Goal: Task Accomplishment & Management: Complete application form

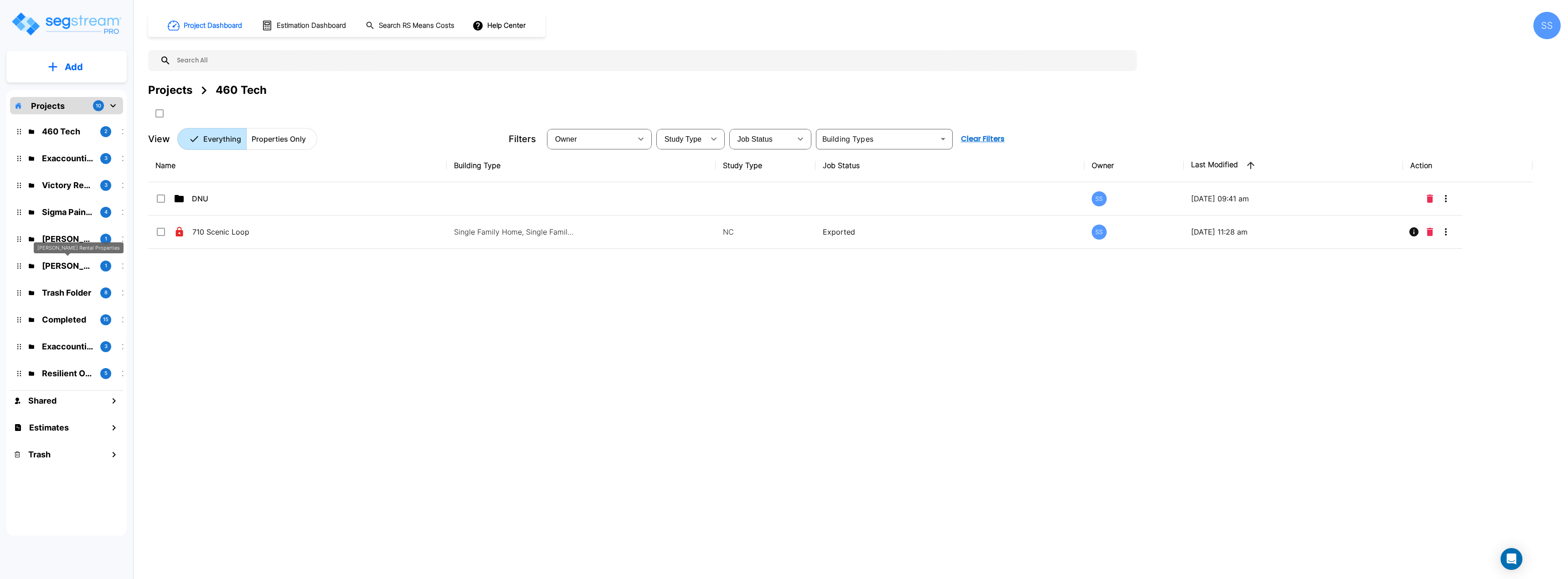
click at [73, 243] on div "McLane Rental Properties" at bounding box center [78, 248] width 90 height 11
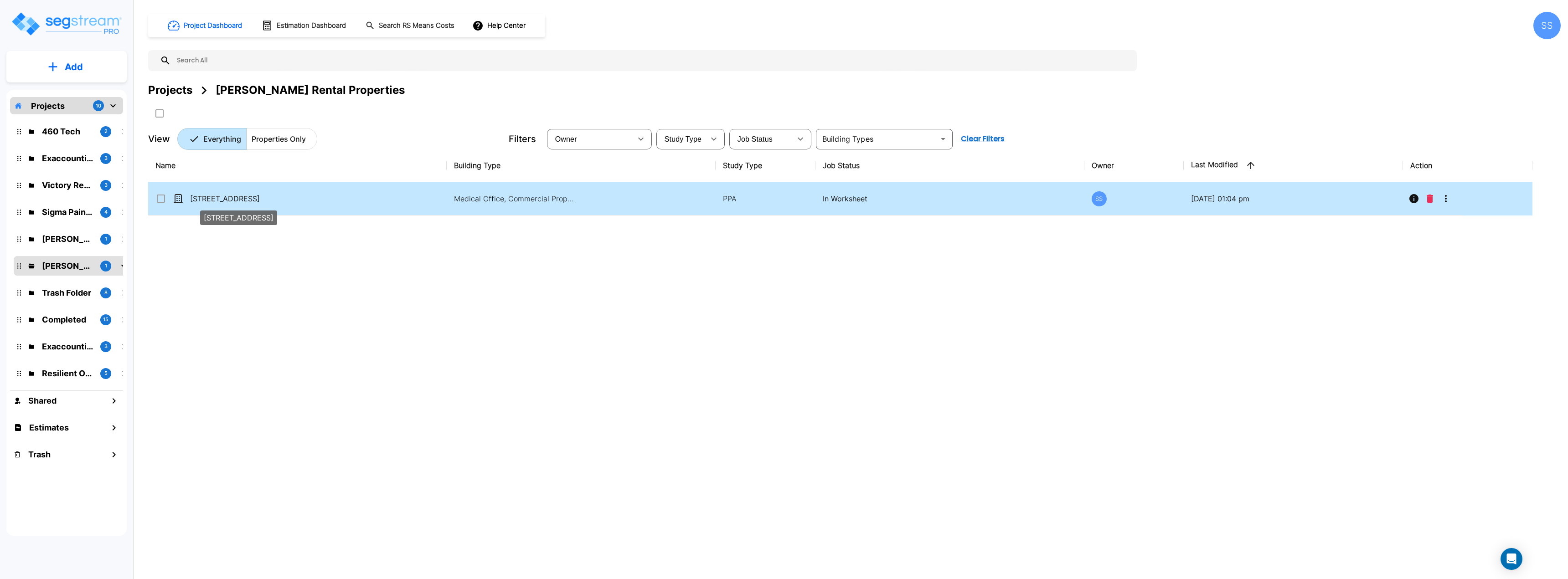
click at [236, 195] on p "1411 SE 16th Place" at bounding box center [235, 198] width 91 height 11
checkbox input "true"
click at [67, 247] on div "Atkinson Candy 1" at bounding box center [73, 238] width 119 height 19
click at [77, 237] on p "[PERSON_NAME]" at bounding box center [67, 238] width 51 height 12
click at [230, 196] on p "[PERSON_NAME] 2017 Warehouse" at bounding box center [235, 198] width 91 height 11
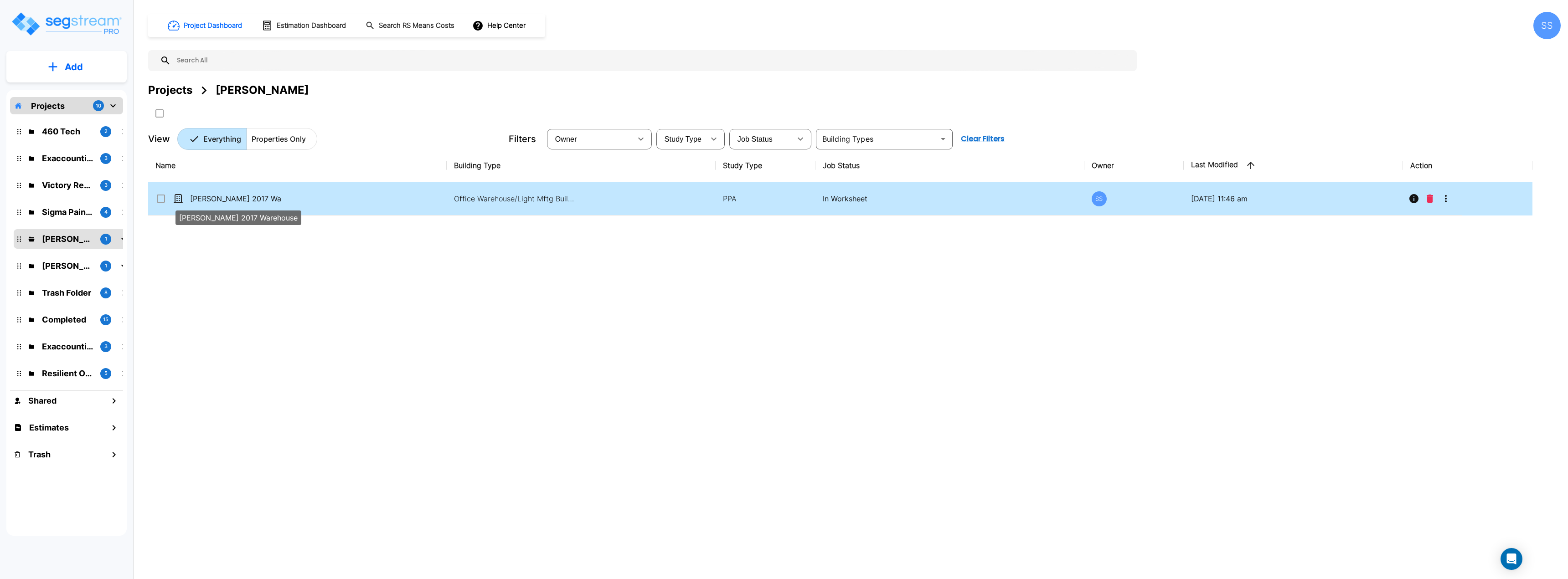
checkbox input "true"
click at [230, 196] on p "[PERSON_NAME] 2017 Warehouse" at bounding box center [235, 198] width 91 height 11
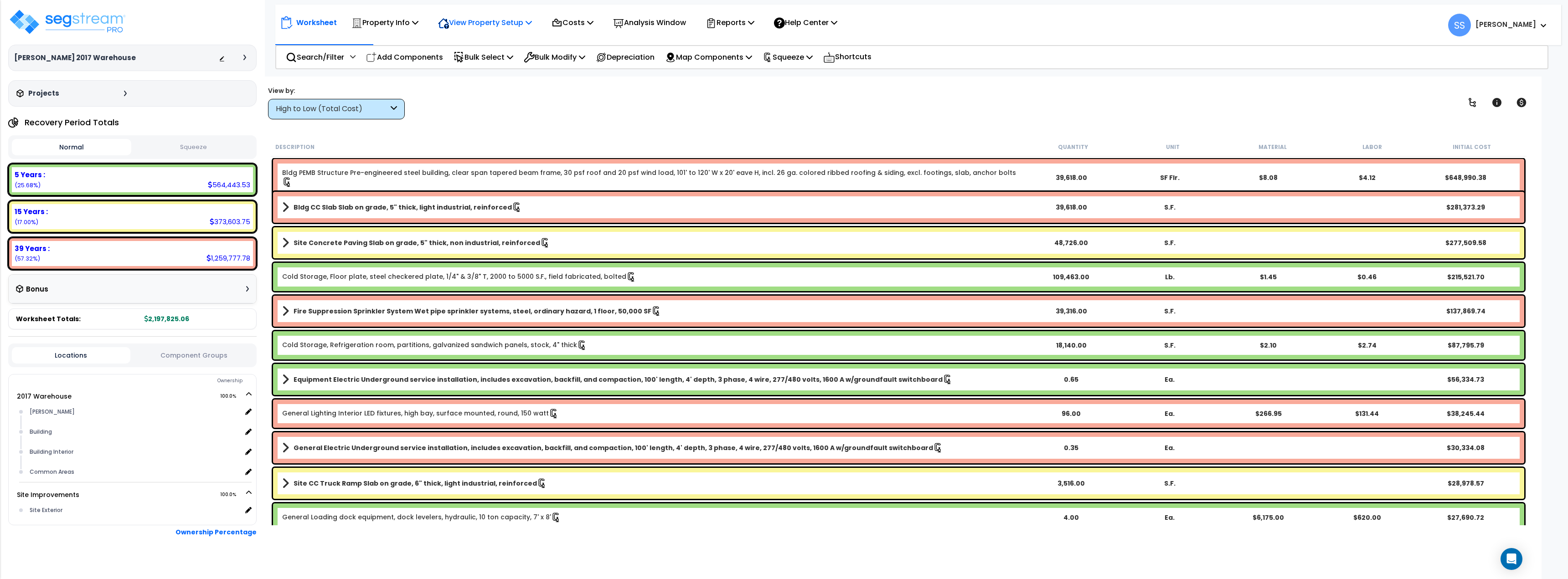
click at [491, 22] on p "View Property Setup" at bounding box center [484, 22] width 94 height 12
click at [464, 60] on link "View Questionnaire" at bounding box center [479, 62] width 90 height 18
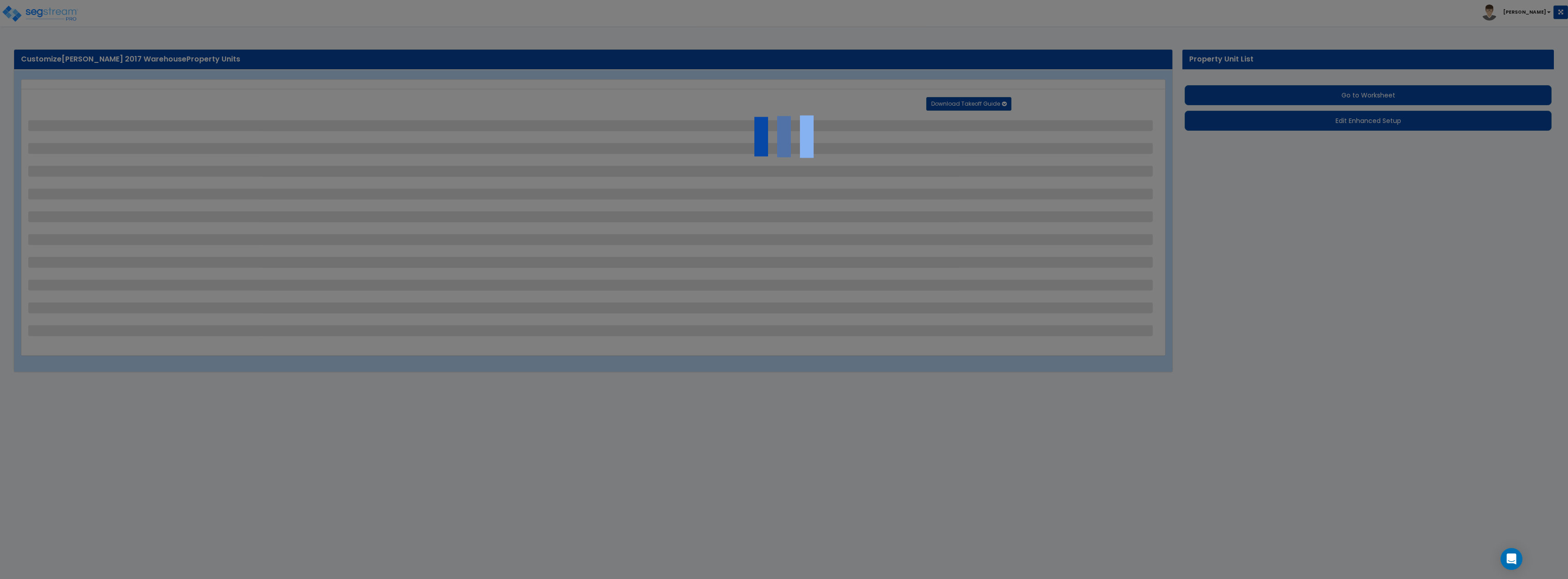
select select "2"
select select "5"
select select "1"
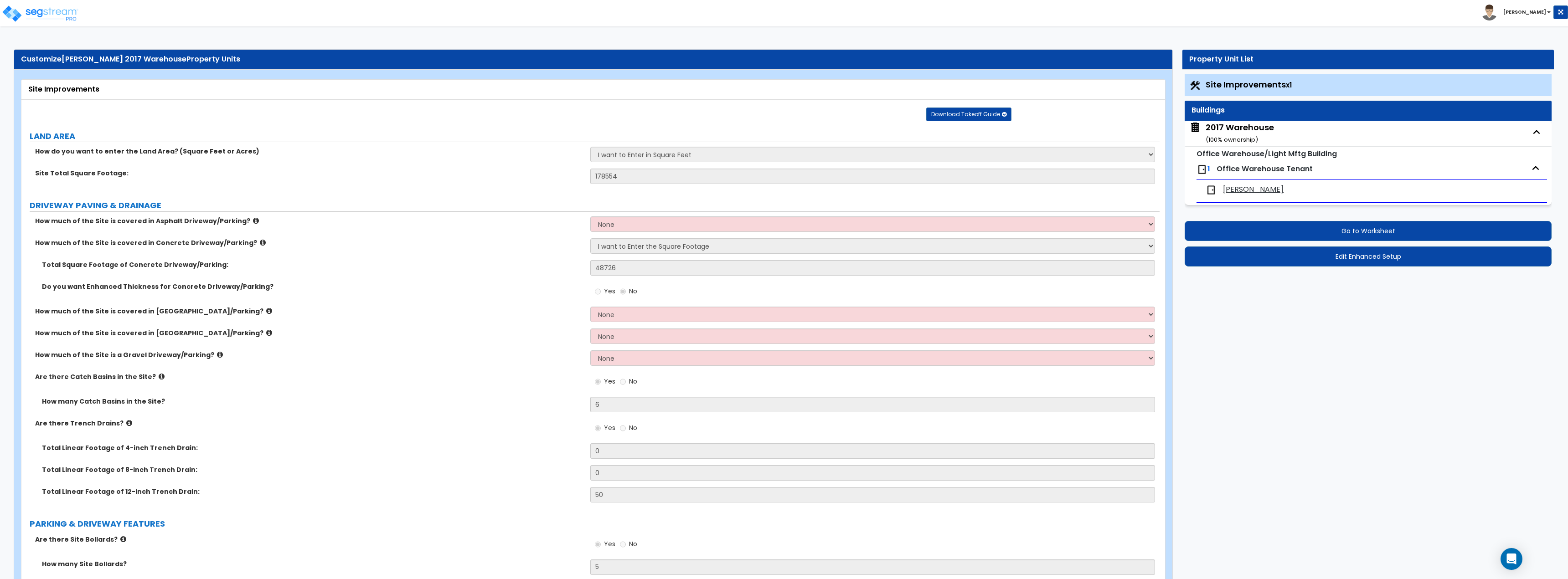
click at [853, 107] on div "Download Takeoff Guide Download for selected property unit Download for the com…" at bounding box center [596, 114] width 1137 height 14
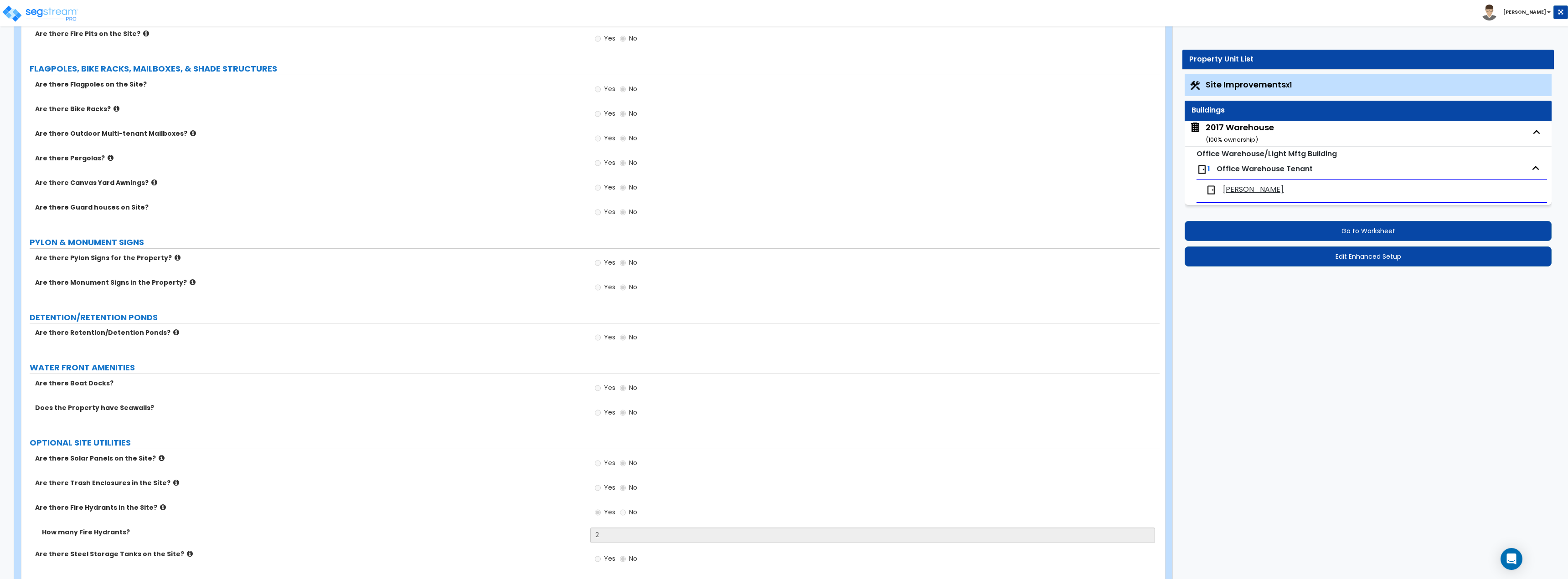
scroll to position [1658, 0]
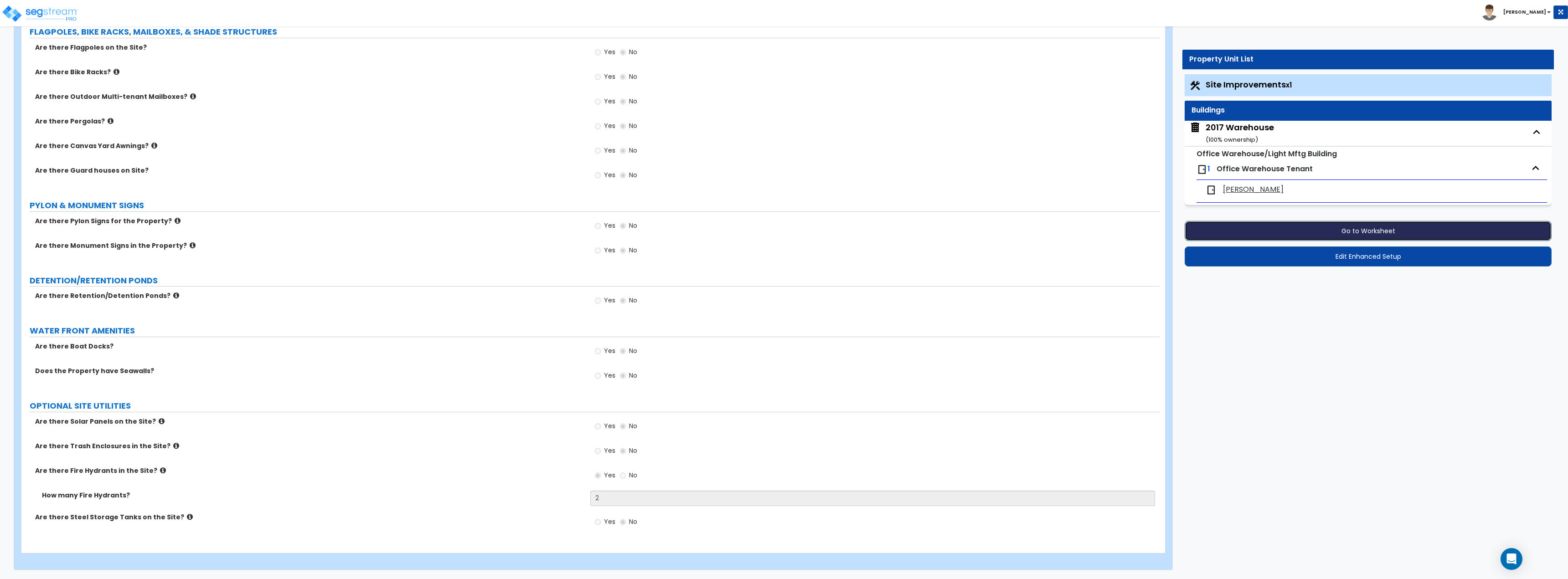
click at [1289, 222] on button "Go to Worksheet" at bounding box center [1368, 230] width 367 height 20
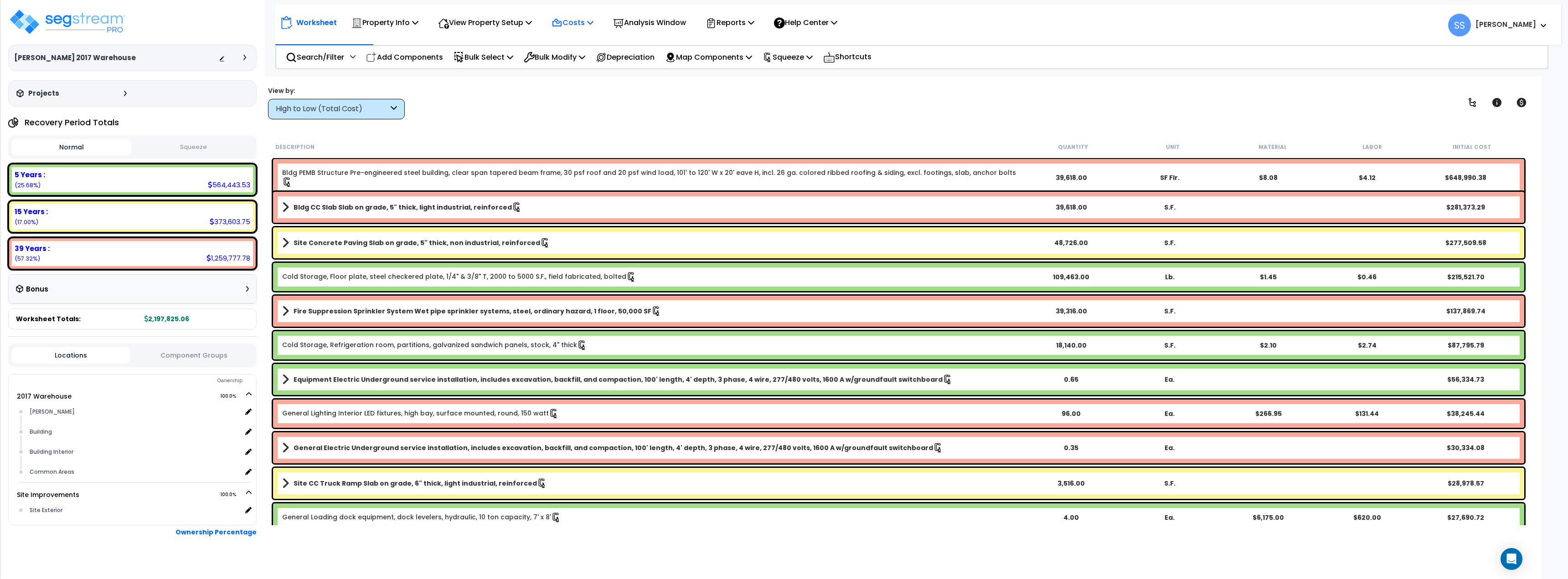
click at [559, 16] on p "Costs" at bounding box center [572, 22] width 42 height 12
click at [776, 109] on div "View by: High to Low (Total Cost) High to Low (Total Cost)" at bounding box center [899, 102] width 1268 height 34
click at [390, 23] on p "Property Info" at bounding box center [385, 22] width 67 height 12
click at [384, 40] on link "Property Setup" at bounding box center [391, 43] width 90 height 18
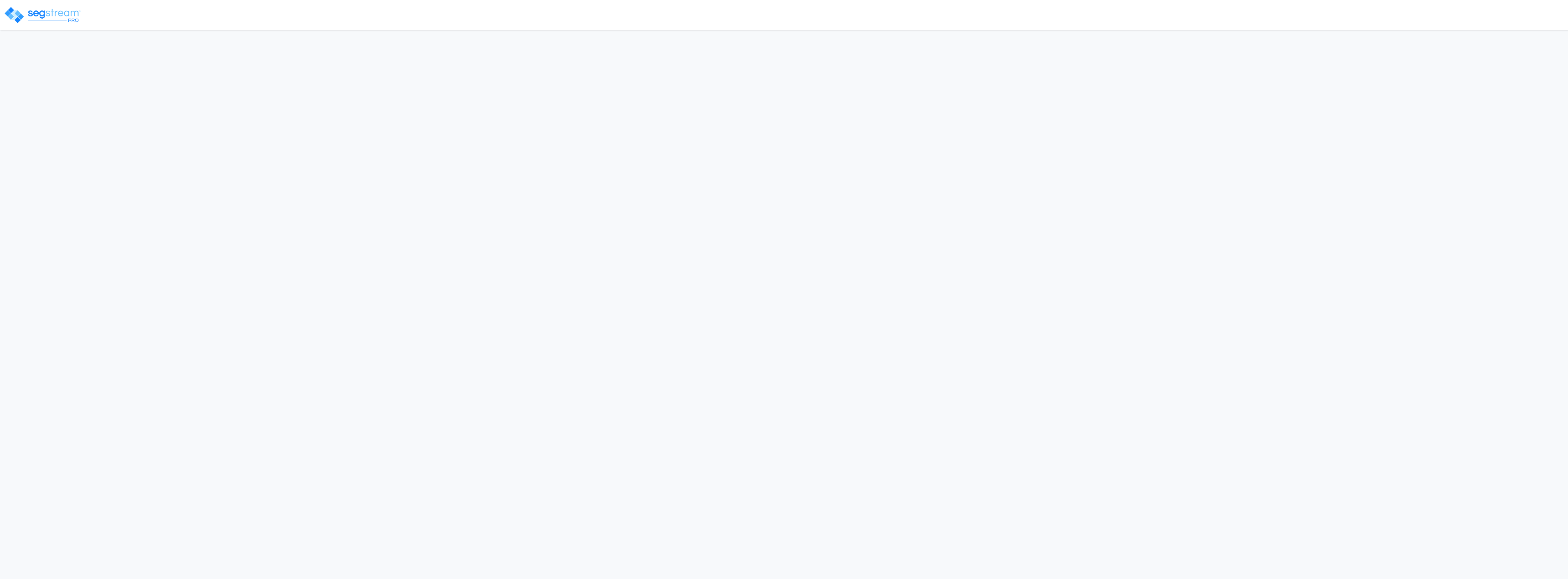
select select "2024"
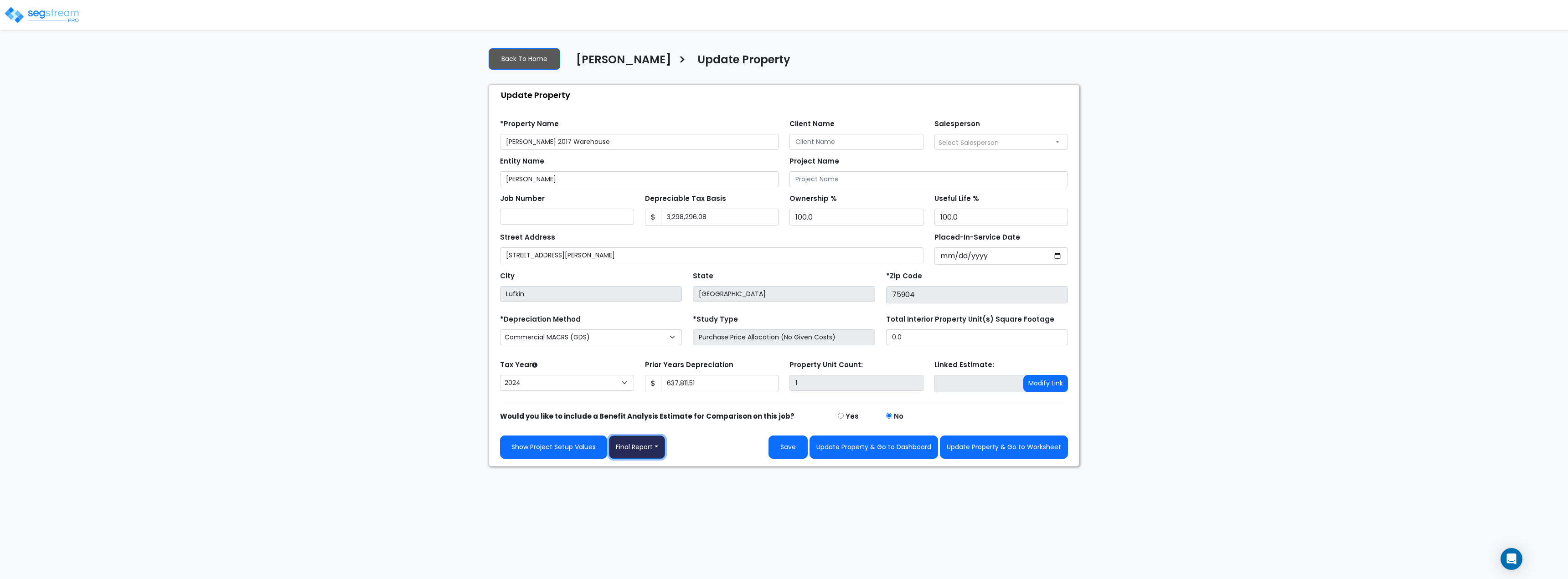
click at [639, 455] on button "Final Report" at bounding box center [637, 446] width 56 height 23
click at [652, 489] on link "Report Images" at bounding box center [656, 494] width 95 height 21
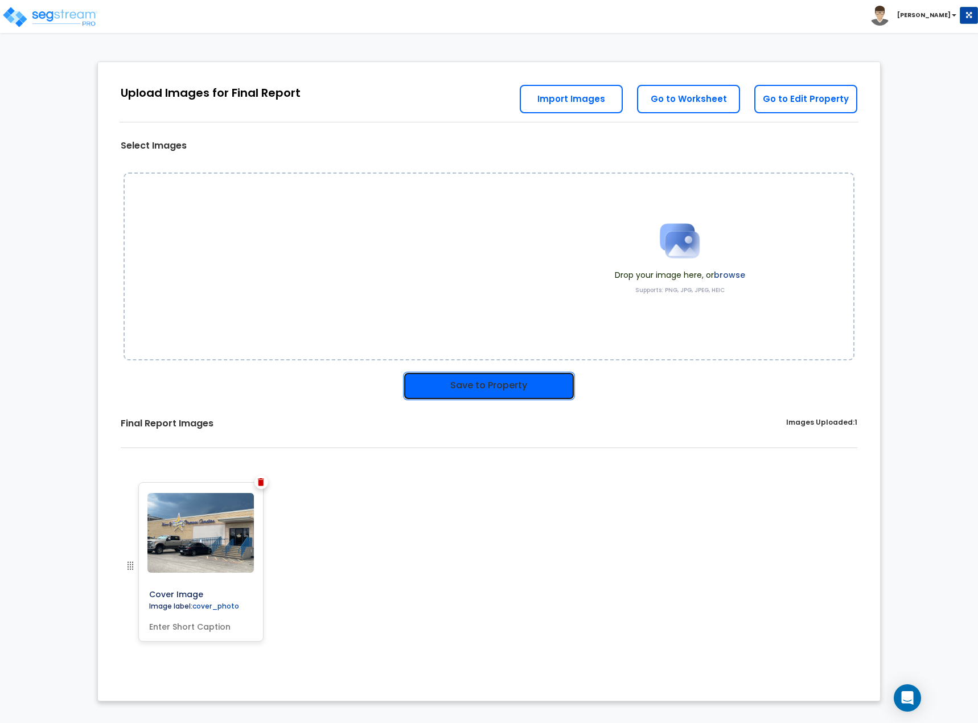
click at [471, 397] on button "Save to Property" at bounding box center [489, 386] width 172 height 28
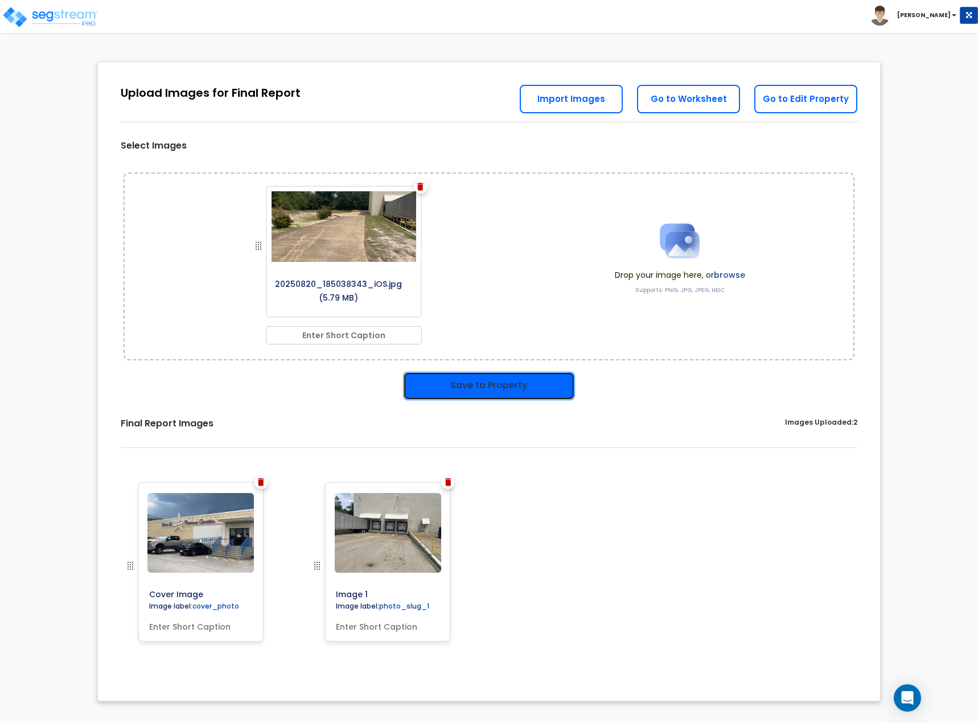
click at [497, 385] on button "Save to Property" at bounding box center [489, 386] width 172 height 28
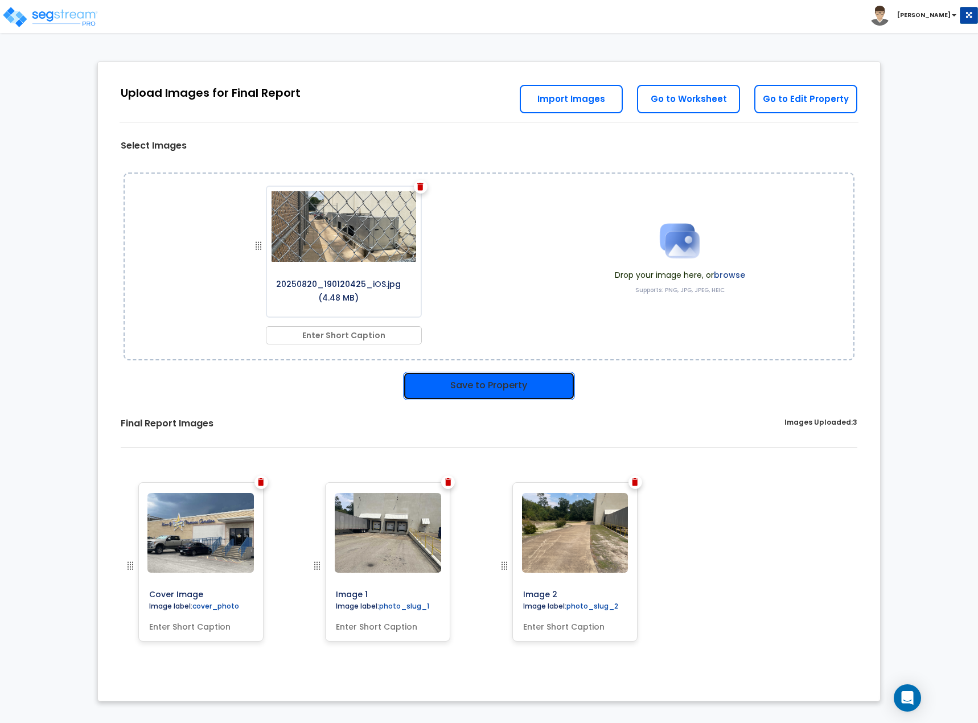
click at [495, 380] on button "Save to Property" at bounding box center [489, 386] width 172 height 28
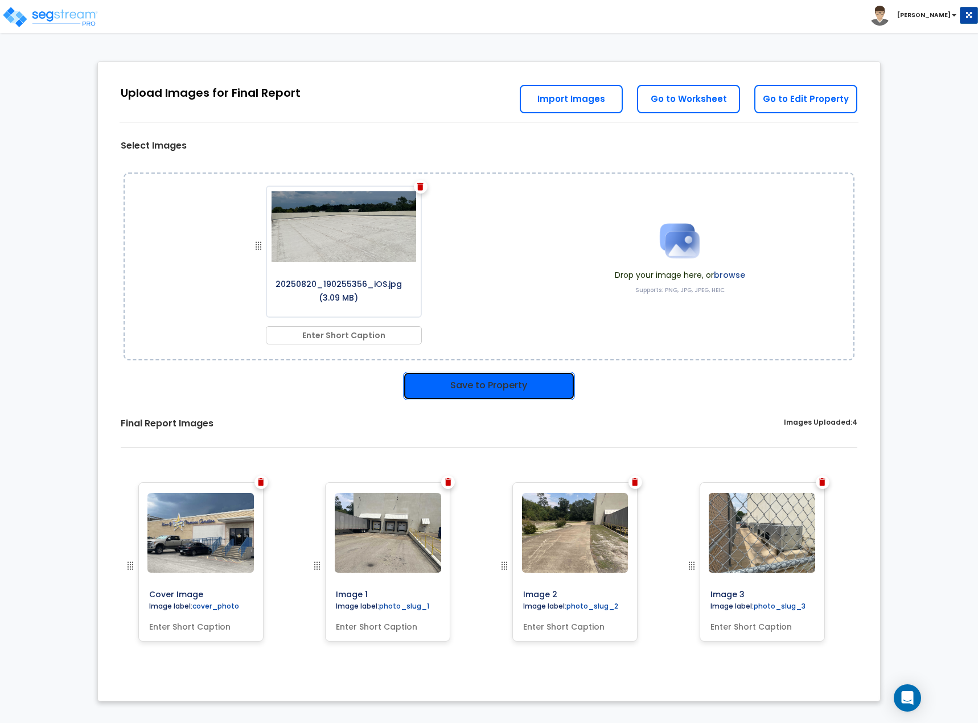
click at [515, 382] on button "Save to Property" at bounding box center [489, 386] width 172 height 28
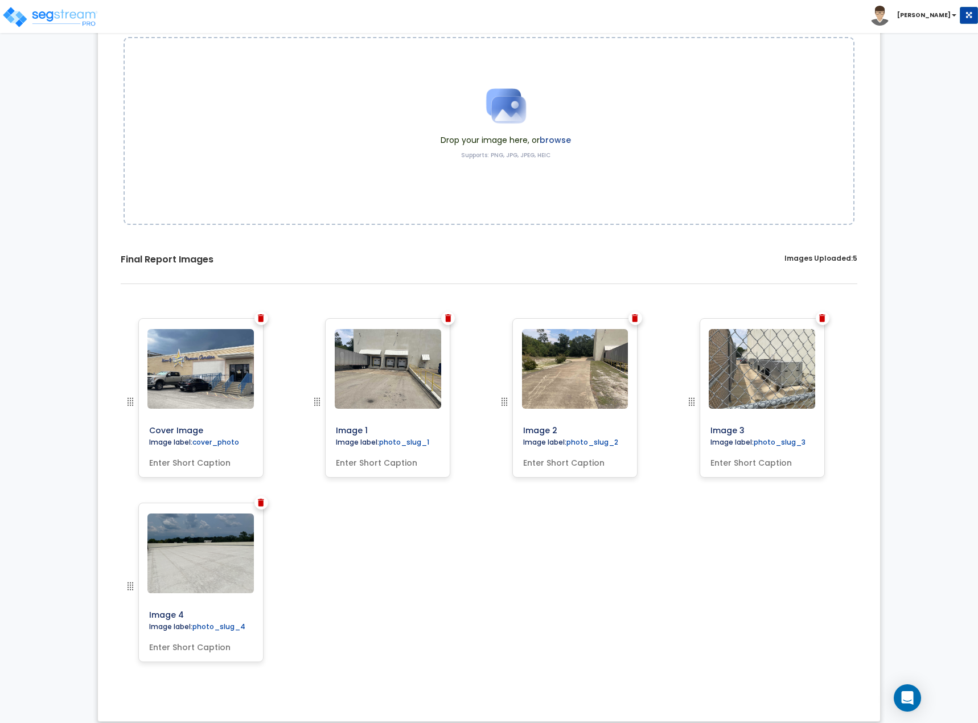
scroll to position [146, 0]
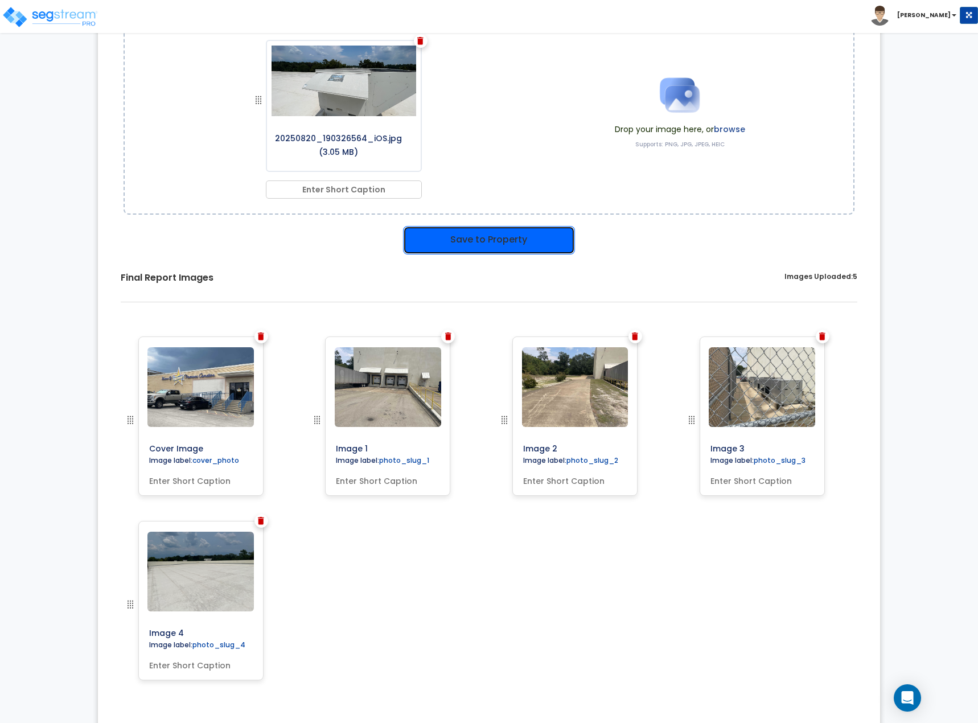
click at [481, 229] on button "Save to Property" at bounding box center [489, 240] width 172 height 28
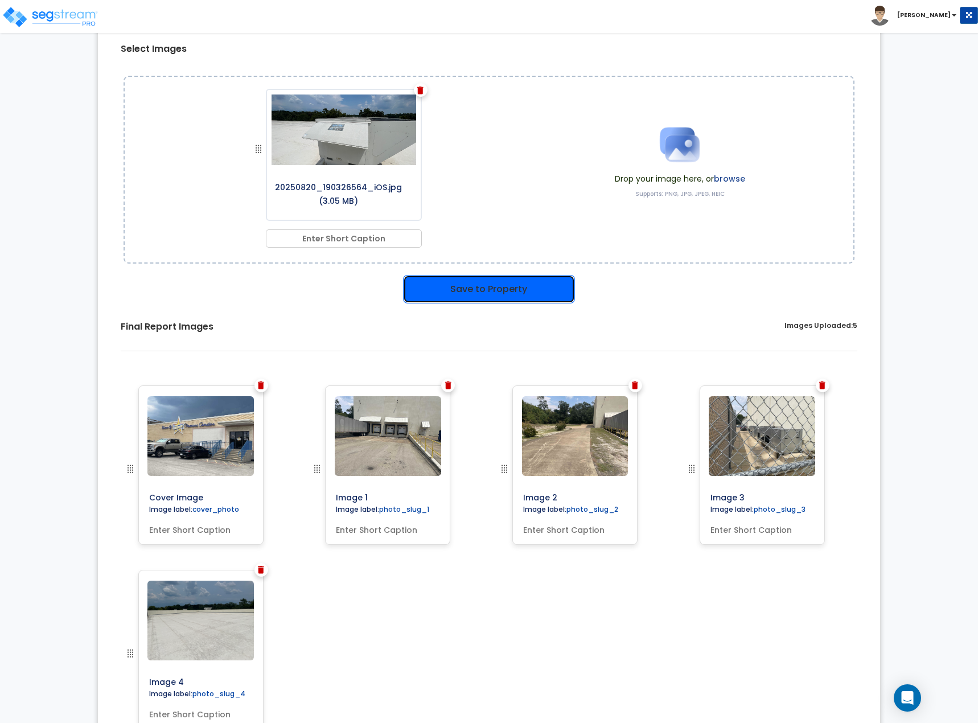
scroll to position [195, 0]
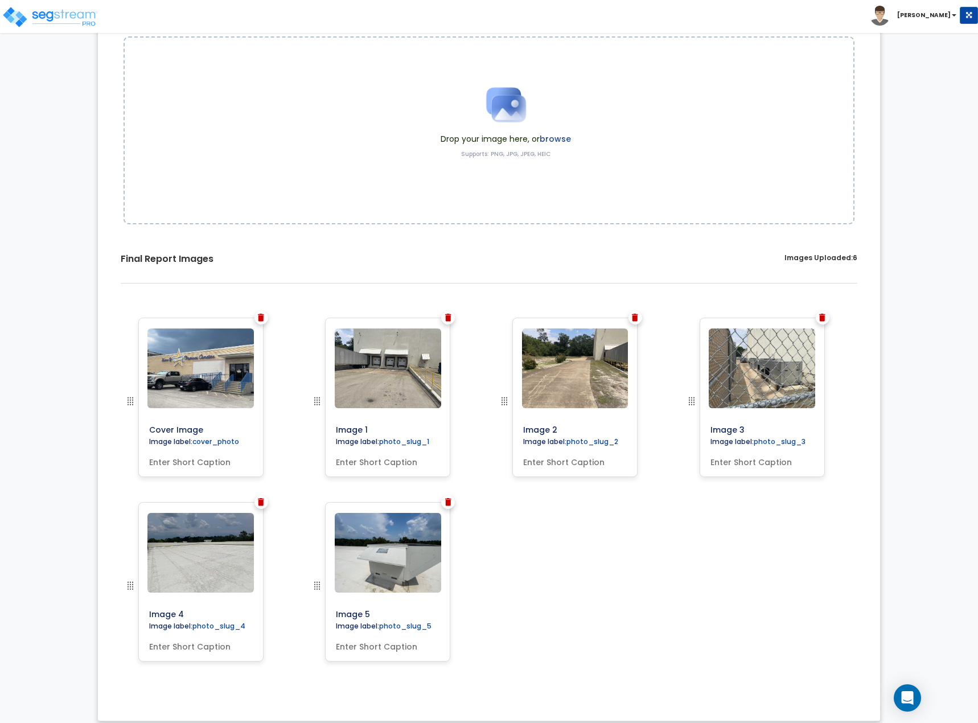
scroll to position [146, 0]
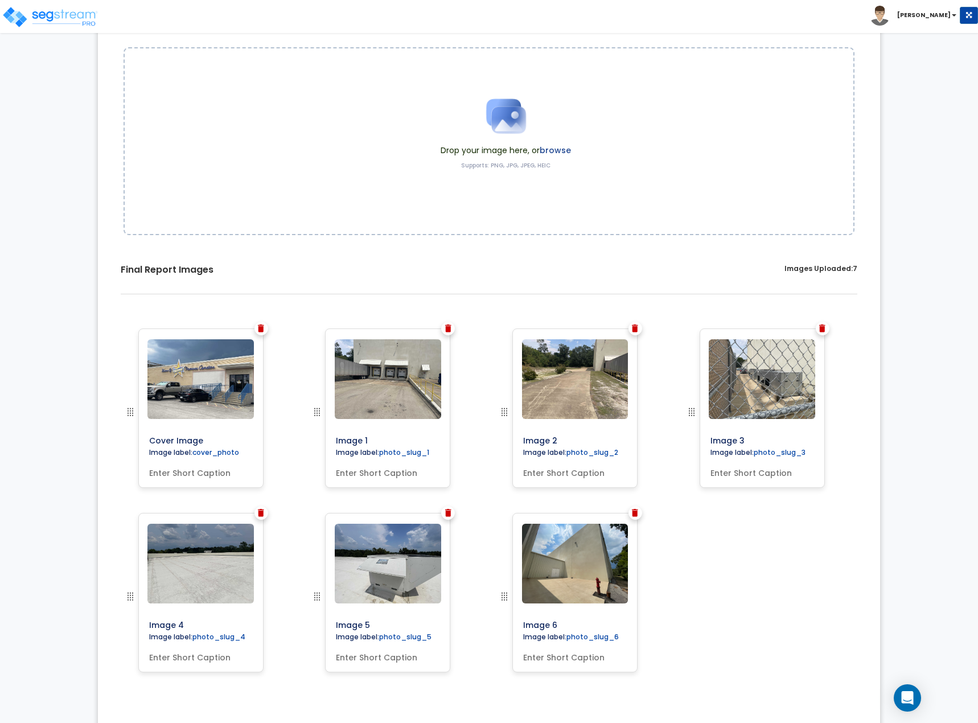
scroll to position [146, 0]
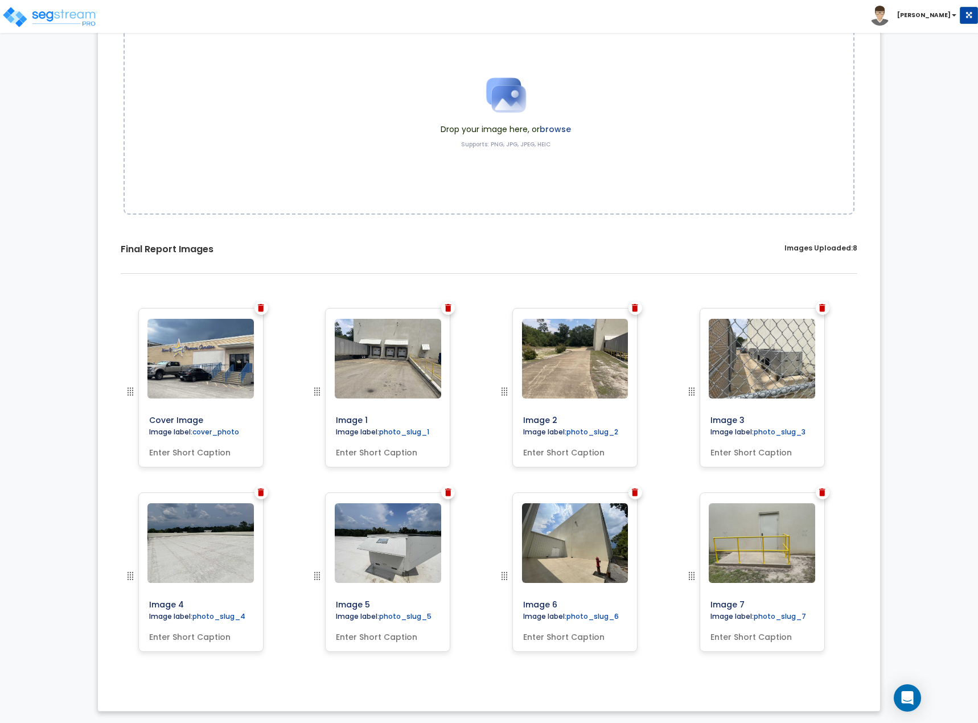
scroll to position [146, 0]
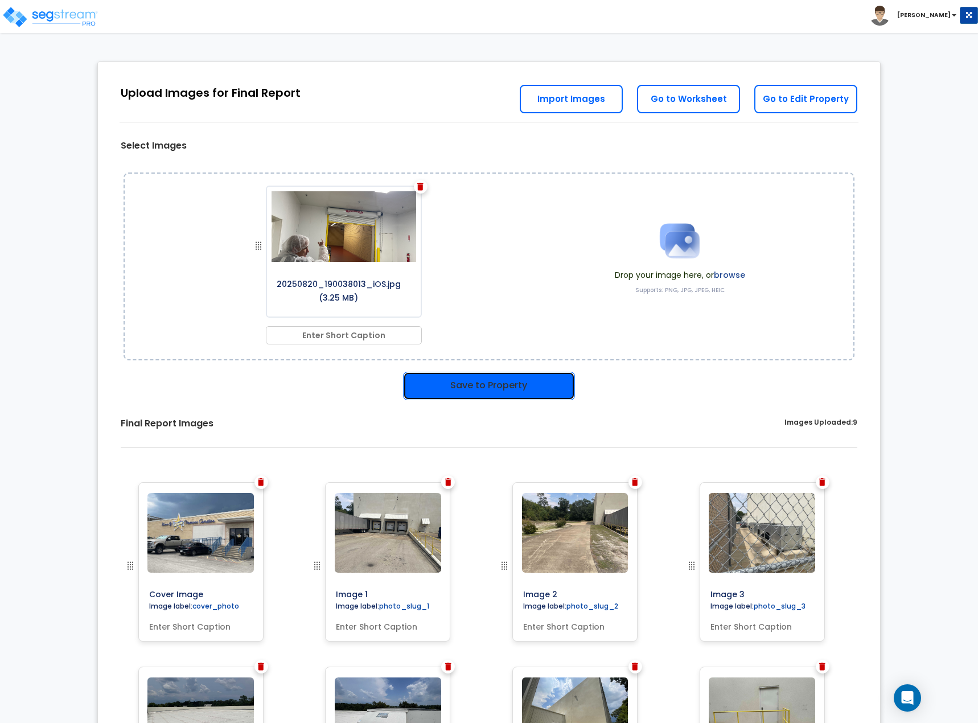
click at [484, 383] on button "Save to Property" at bounding box center [489, 386] width 172 height 28
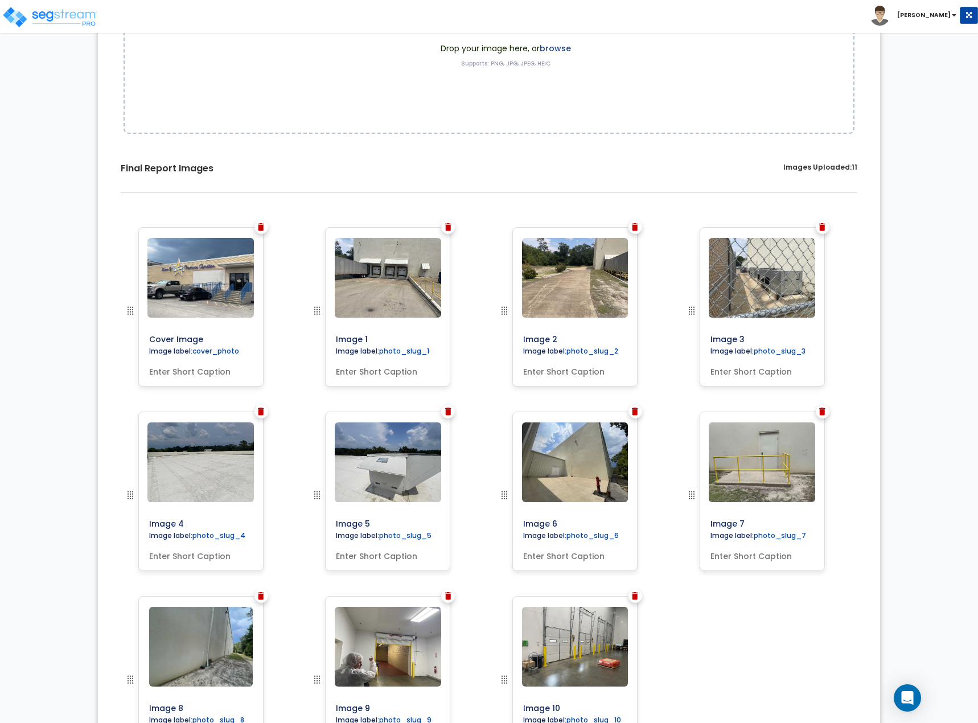
scroll to position [46, 0]
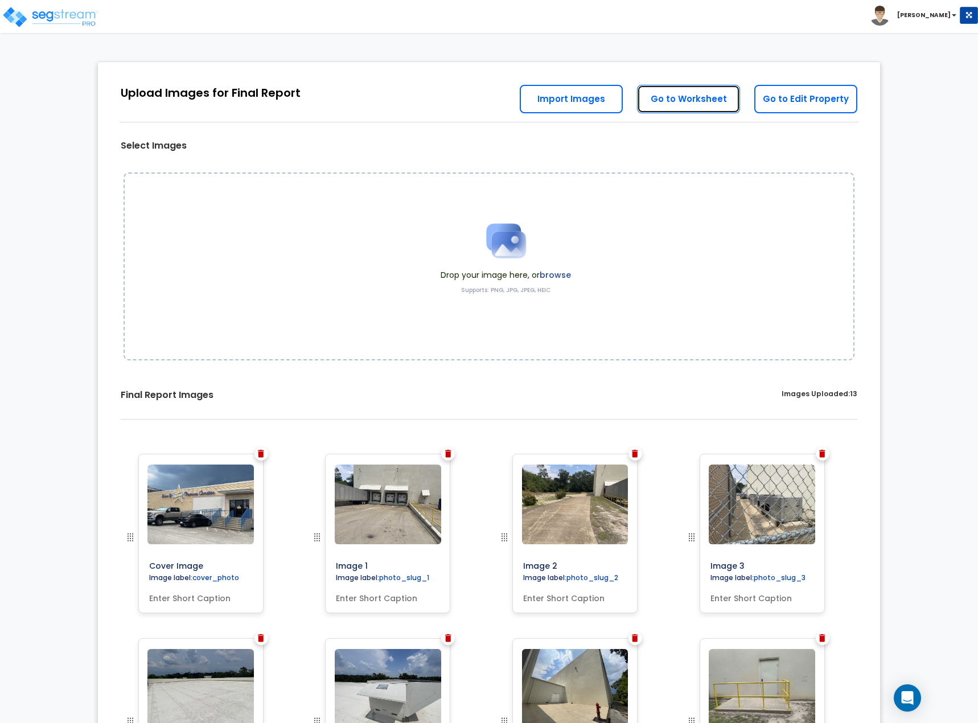
click at [694, 97] on link "Go to Worksheet" at bounding box center [688, 99] width 103 height 28
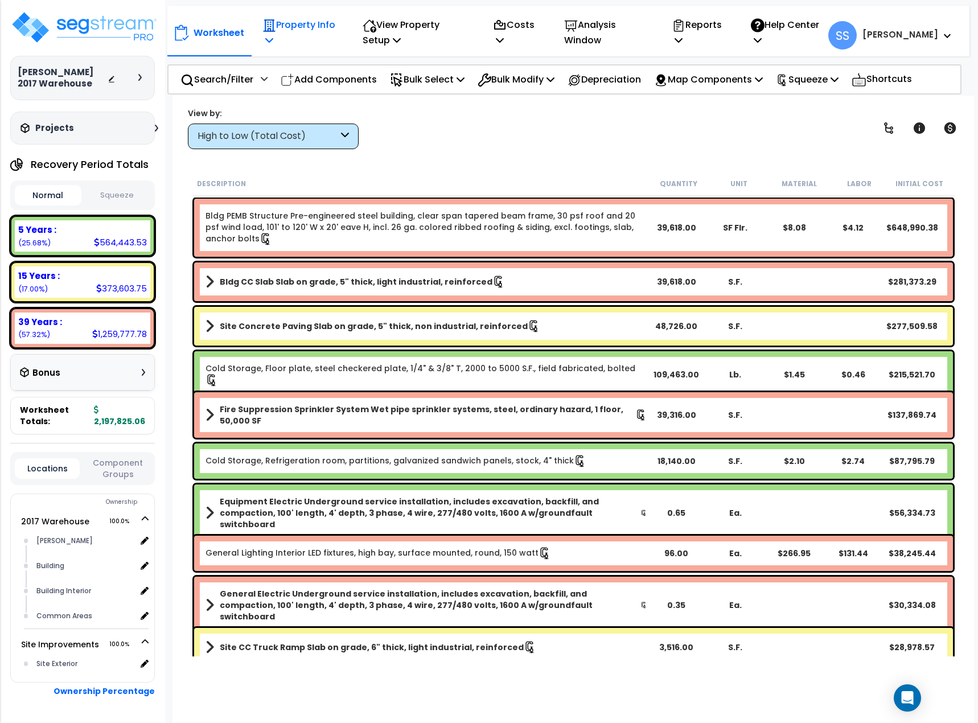
click at [277, 27] on p "Property Info" at bounding box center [300, 32] width 75 height 31
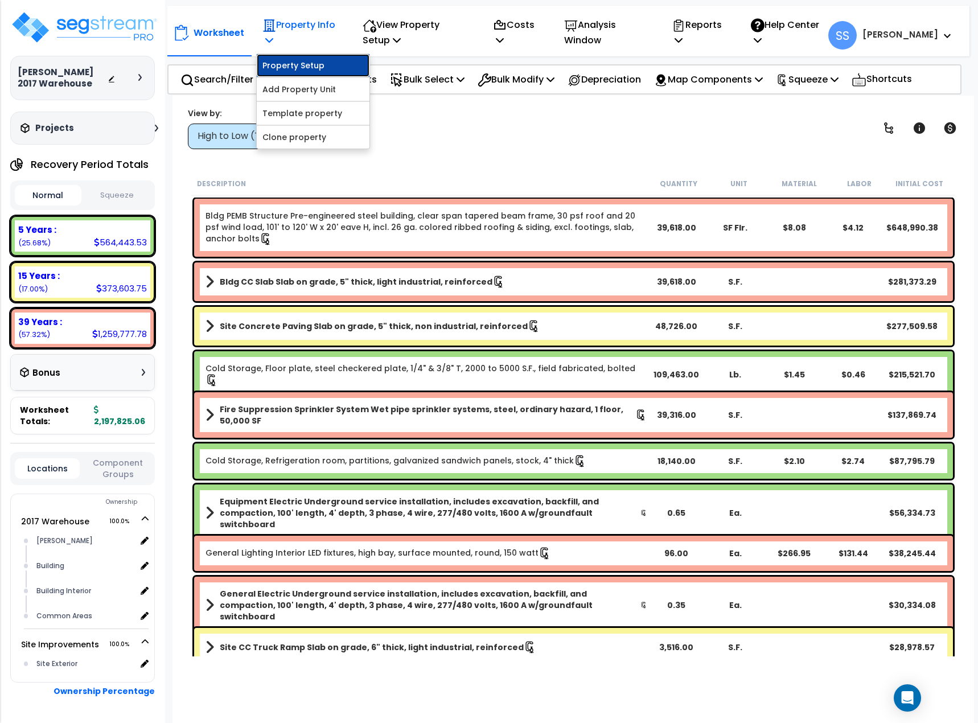
click at [285, 59] on link "Property Setup" at bounding box center [313, 65] width 113 height 23
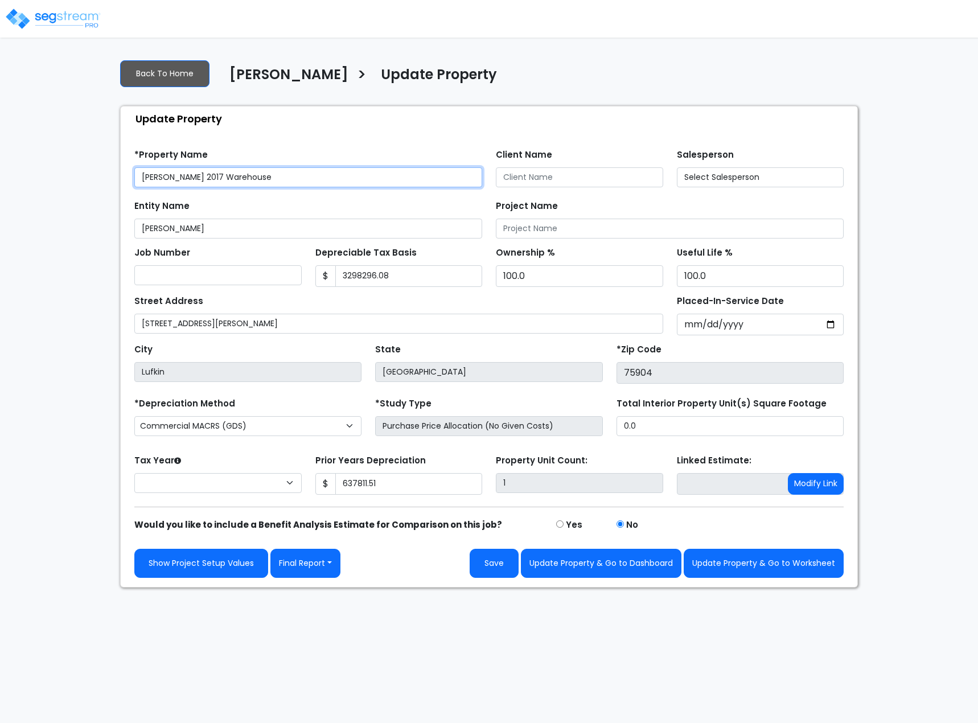
type input "3,298,296.08"
type input "637,811.51"
select select "2024"
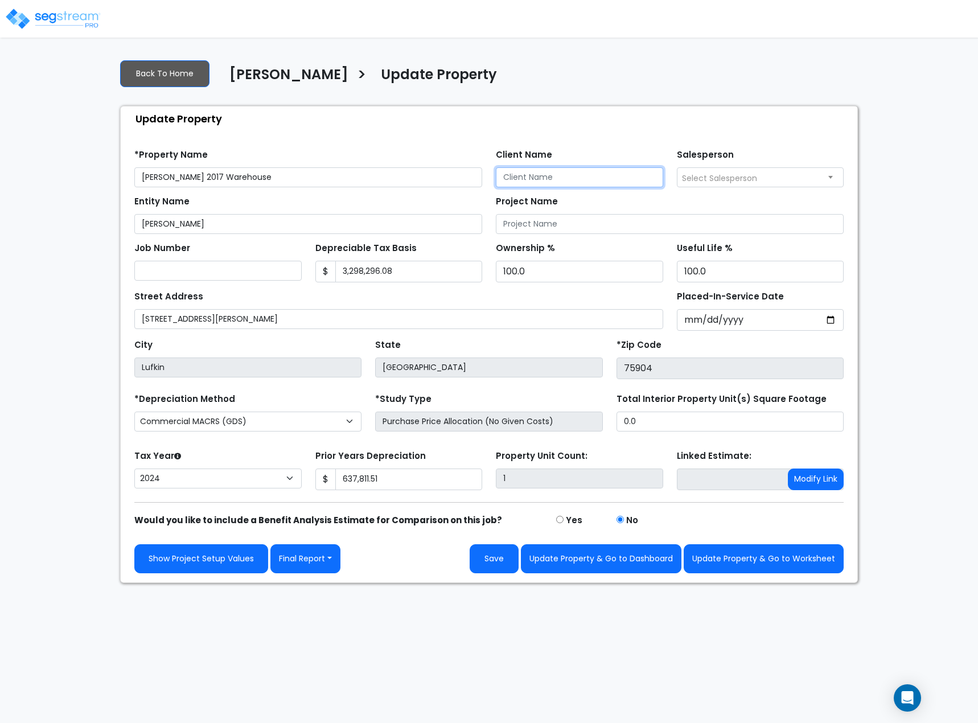
click at [523, 179] on input "Client Name" at bounding box center [579, 177] width 167 height 20
click at [603, 175] on input "Client Name" at bounding box center [579, 177] width 167 height 20
type input "Chris Ruffner"
drag, startPoint x: 690, startPoint y: 421, endPoint x: 560, endPoint y: 428, distance: 130.0
click at [560, 428] on div "*Depreciation Method Commercial MACRS (GDS) Residential Rental MACRS (GDS) Comm…" at bounding box center [489, 414] width 723 height 46
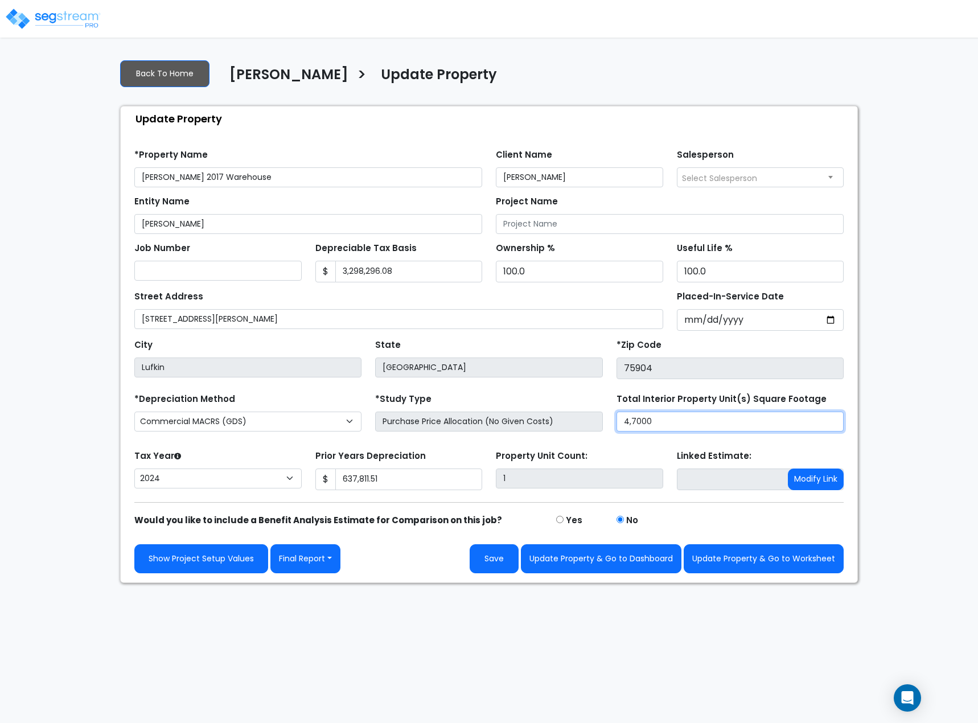
click at [664, 423] on input "4,7000" at bounding box center [730, 422] width 227 height 20
type input "4"
type input "47,000"
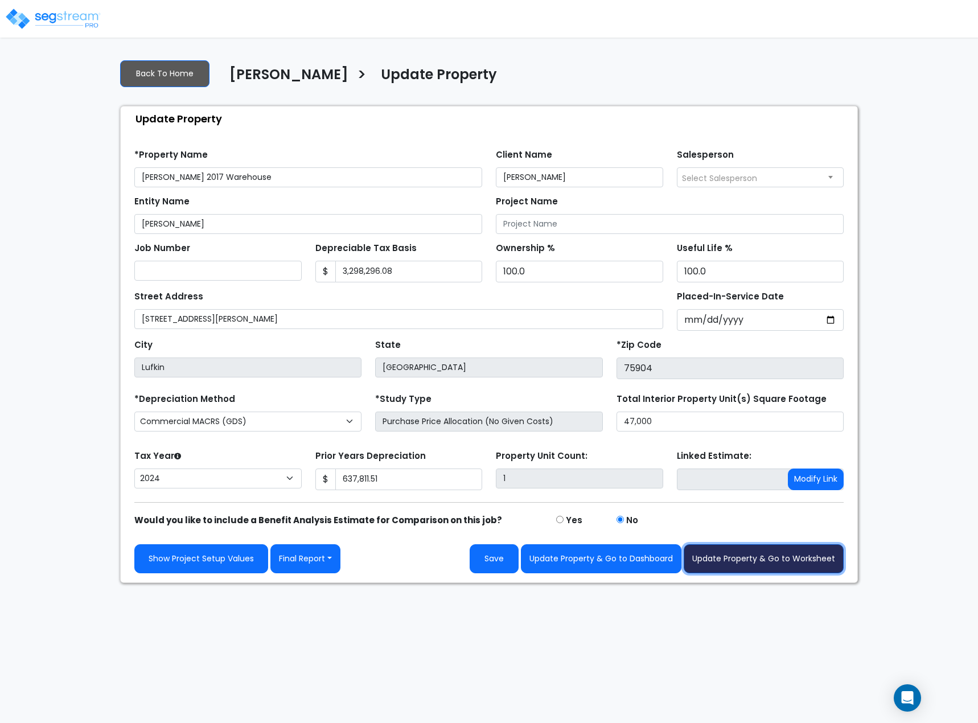
click at [735, 561] on button "Update Property & Go to Worksheet" at bounding box center [764, 558] width 160 height 29
type input "637811.51"
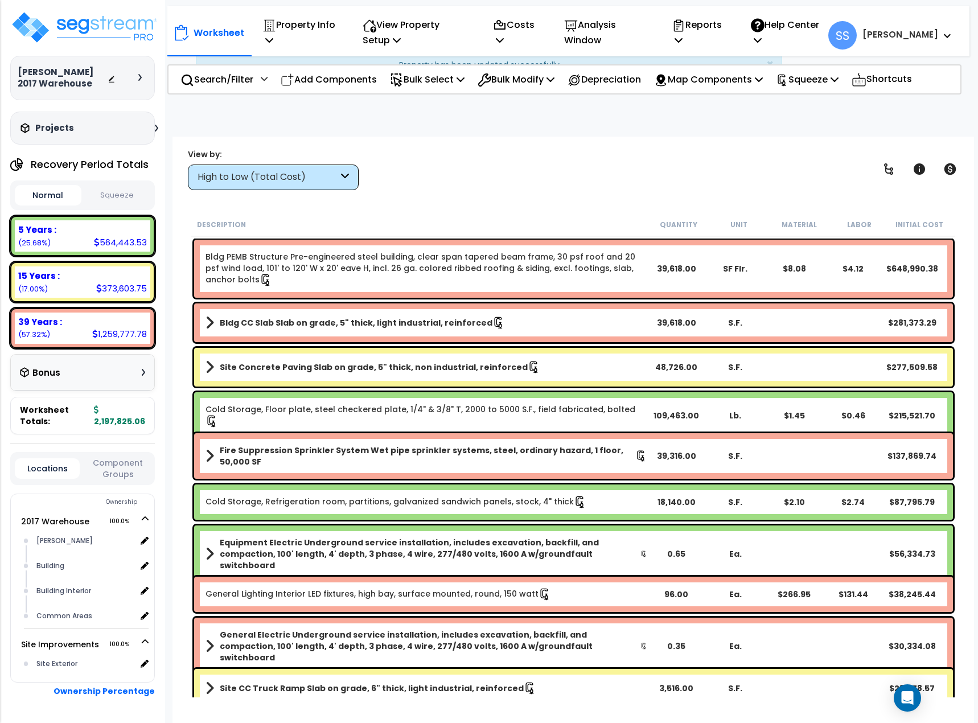
click at [129, 192] on button "Squeeze" at bounding box center [117, 196] width 67 height 20
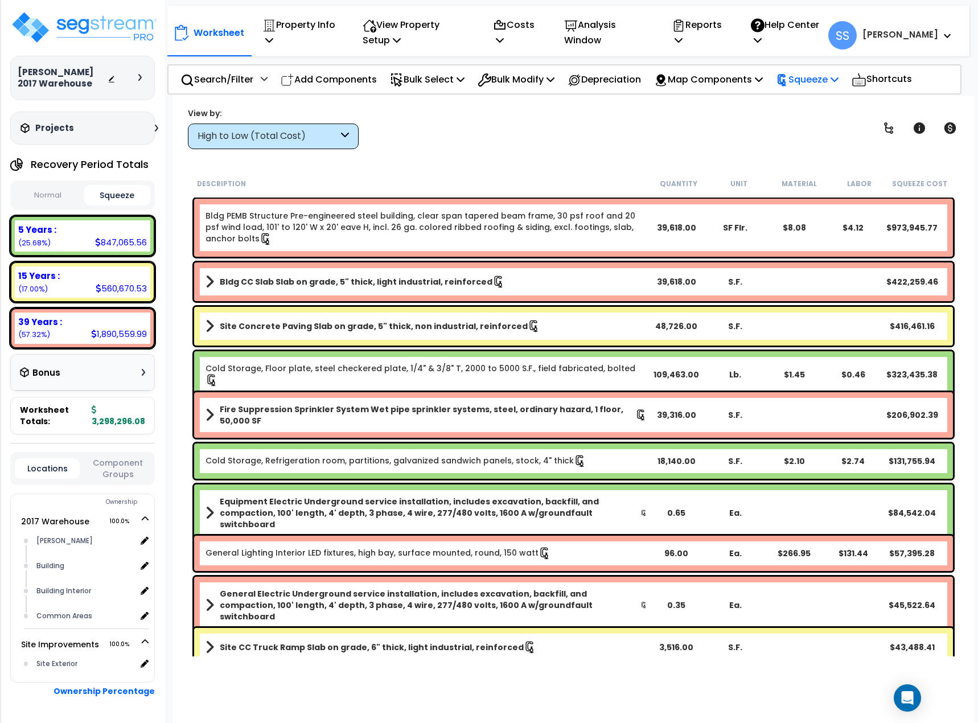
click at [815, 79] on p "Squeeze" at bounding box center [807, 79] width 63 height 15
click at [694, 128] on div "View by: High to Low (Total Cost) High to Low (Total Cost)" at bounding box center [574, 128] width 780 height 42
click at [727, 22] on p "Reports" at bounding box center [699, 32] width 55 height 31
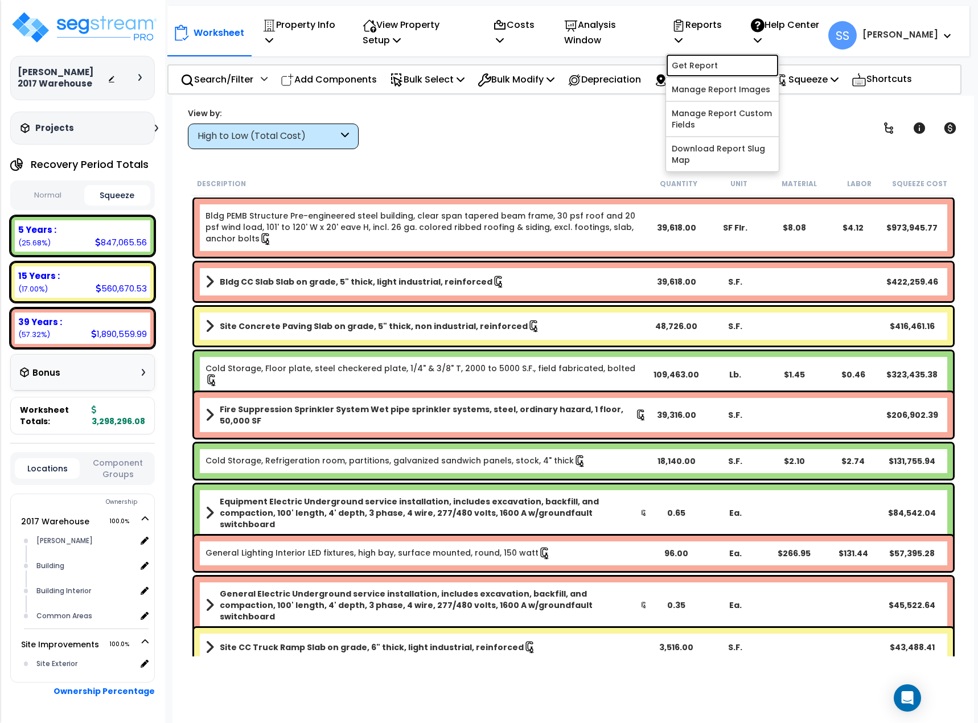
click at [738, 67] on link "Get Report" at bounding box center [722, 65] width 113 height 23
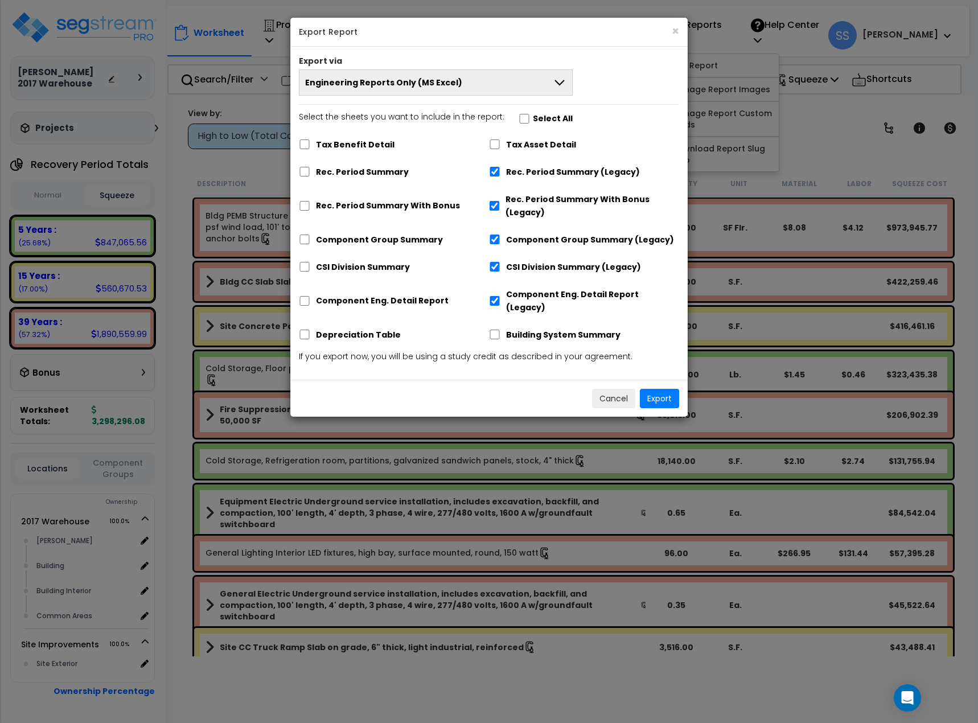
click at [516, 79] on button "Engineering Reports Only (MS Excel)" at bounding box center [436, 82] width 274 height 26
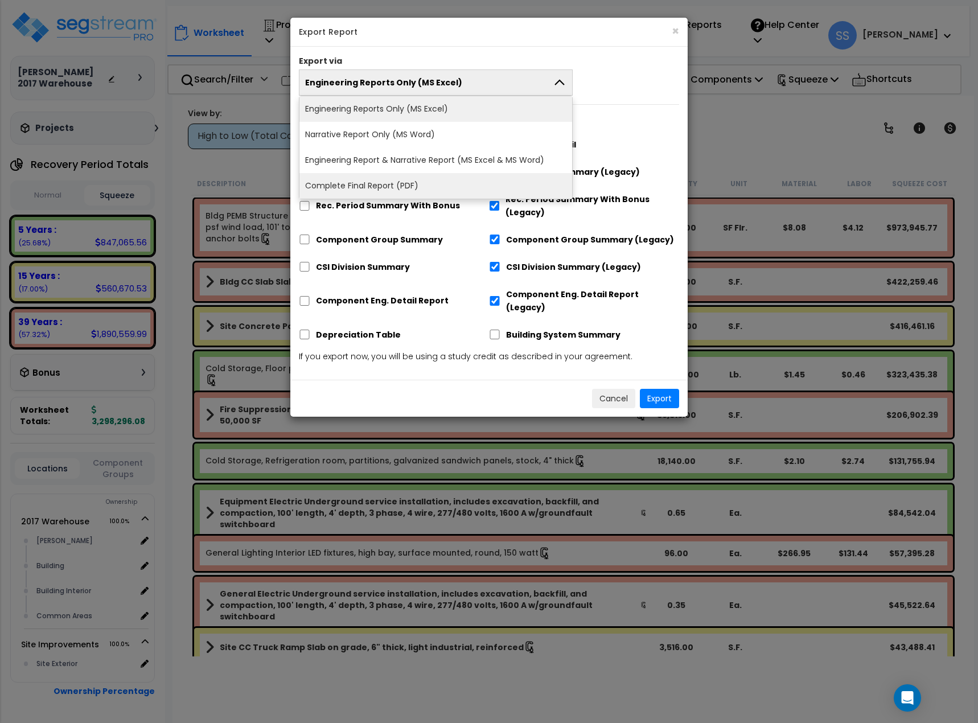
click at [467, 179] on li "Complete Final Report (PDF)" at bounding box center [436, 186] width 273 height 26
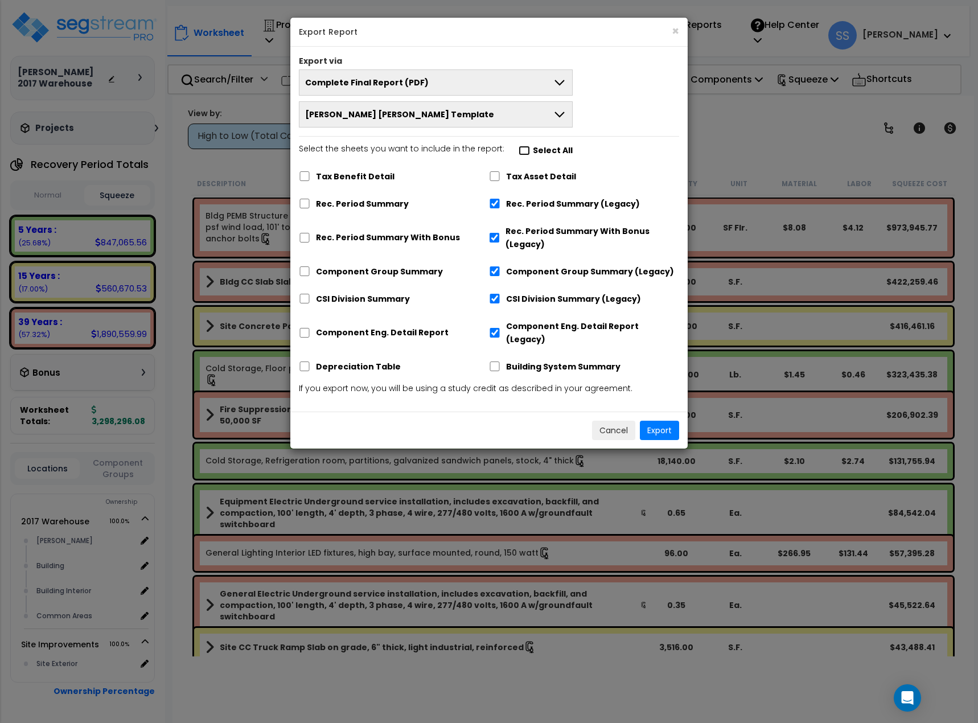
click at [523, 150] on input "Select the sheets you want to include in the report: Select All" at bounding box center [524, 151] width 11 height 10
checkbox input "true"
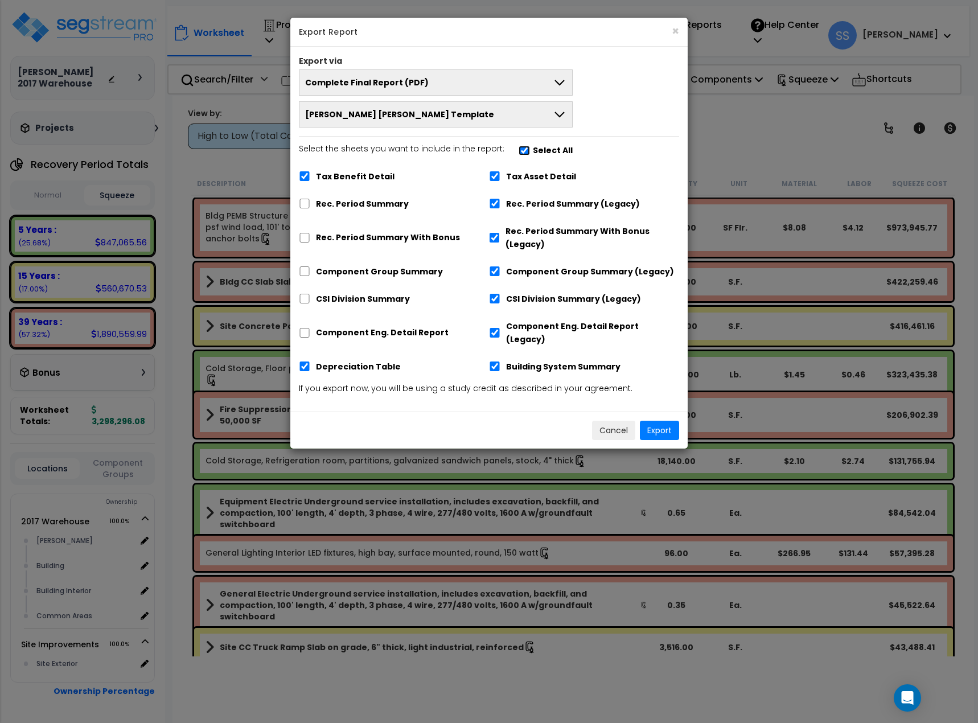
checkbox input "true"
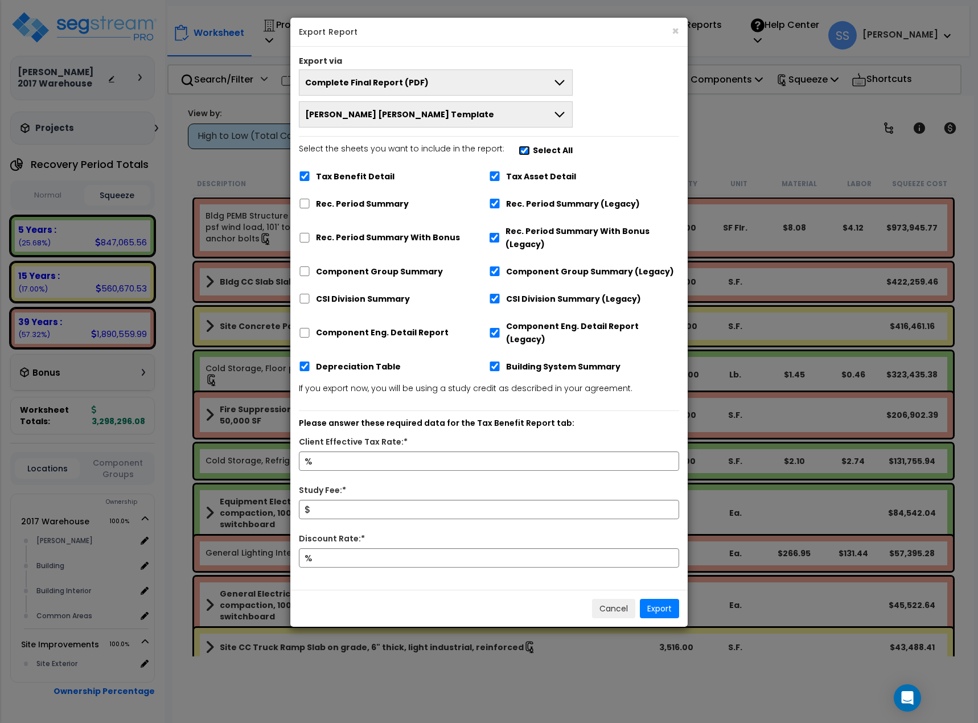
click at [522, 151] on input "Select the sheets you want to include in the report: Select All" at bounding box center [524, 151] width 11 height 10
checkbox input "false"
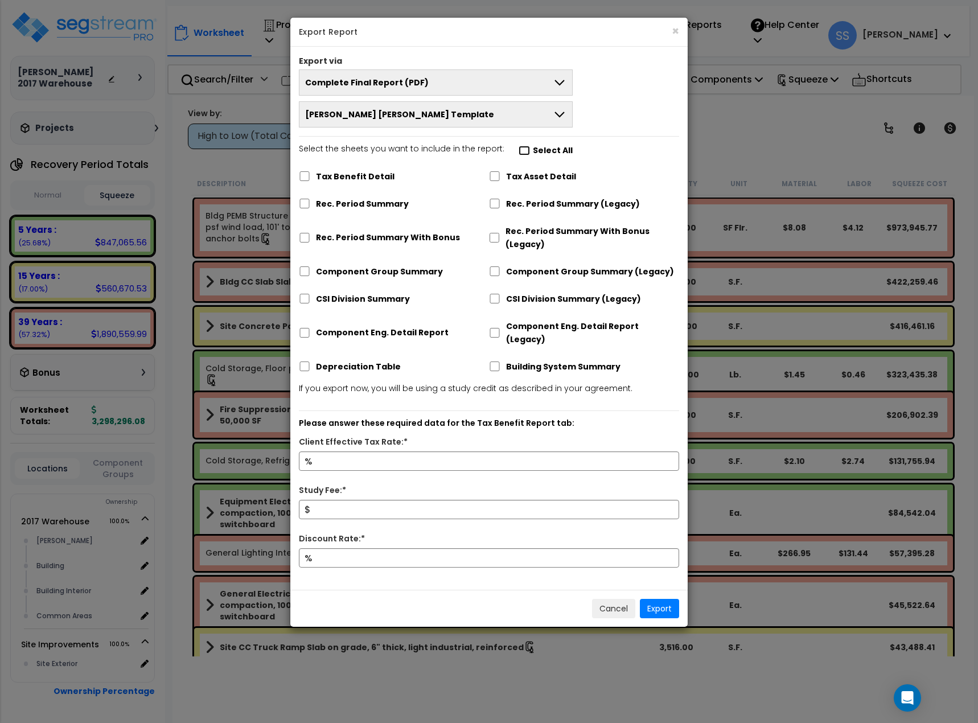
checkbox input "false"
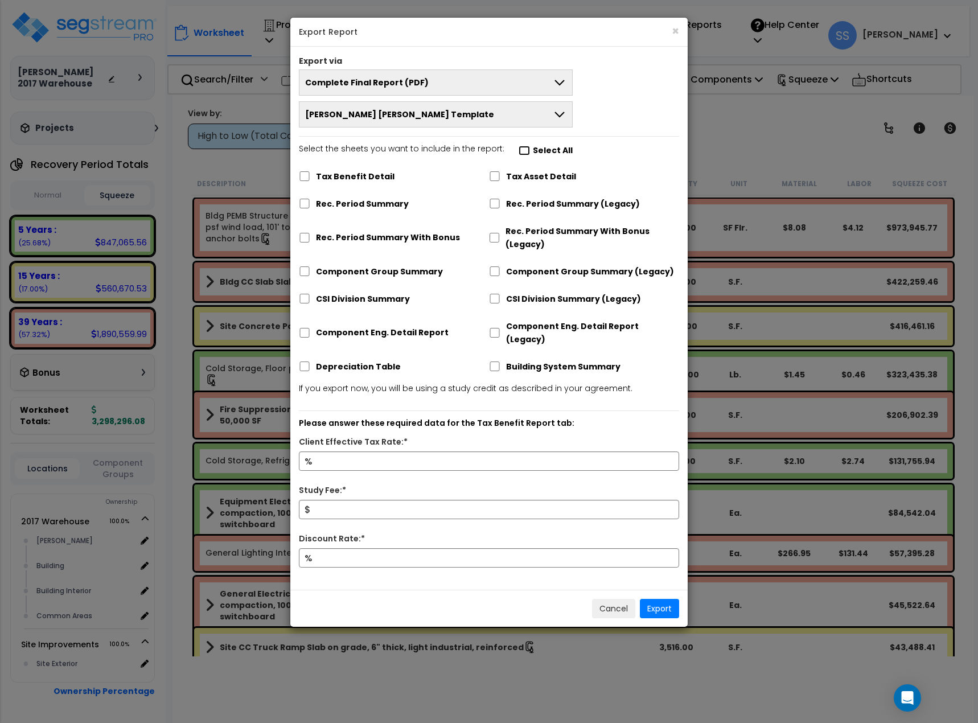
checkbox input "false"
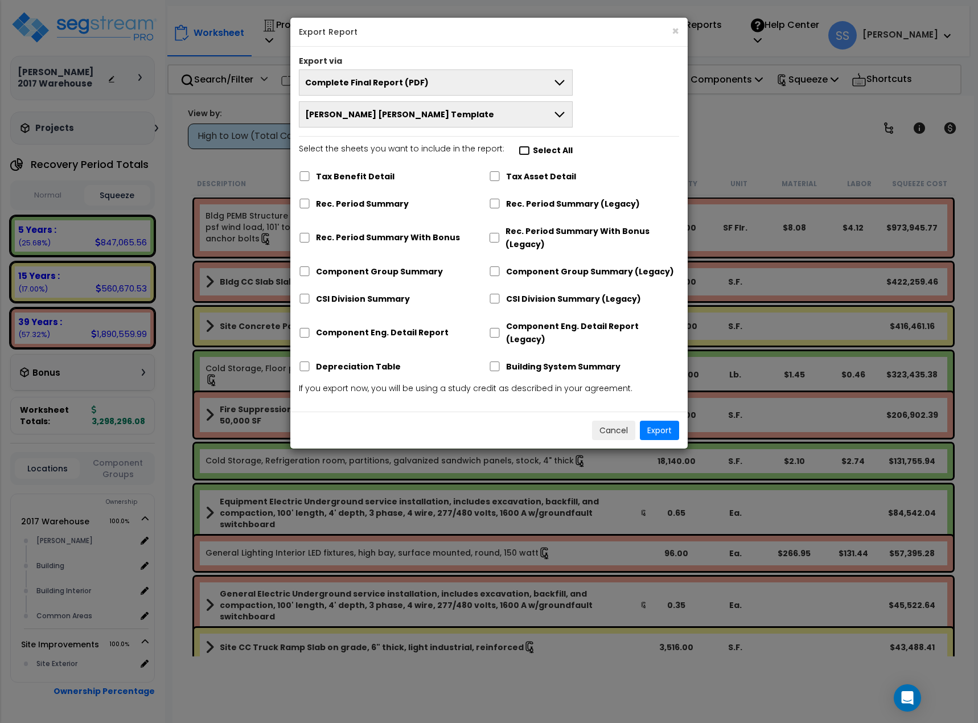
click at [522, 151] on input "Select the sheets you want to include in the report: Select All" at bounding box center [524, 151] width 11 height 10
checkbox input "true"
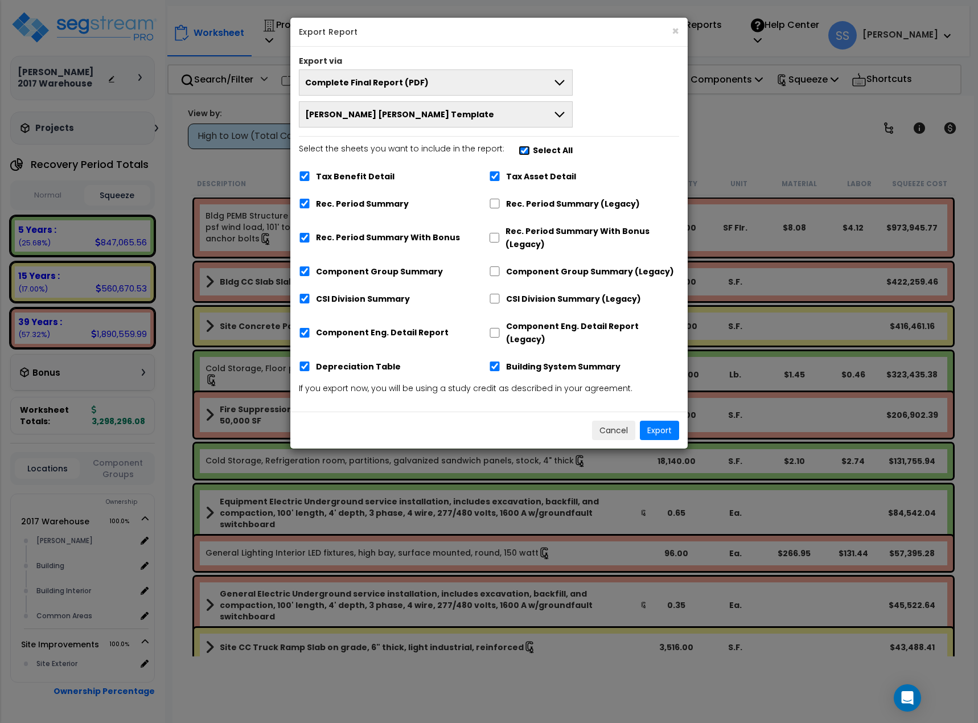
checkbox input "true"
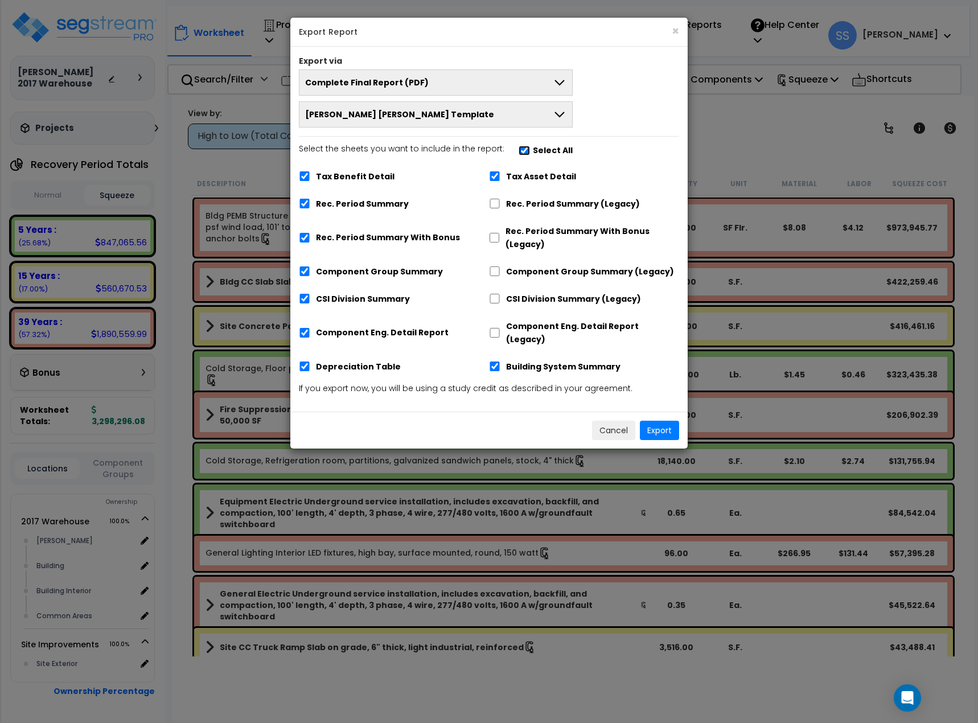
checkbox input "true"
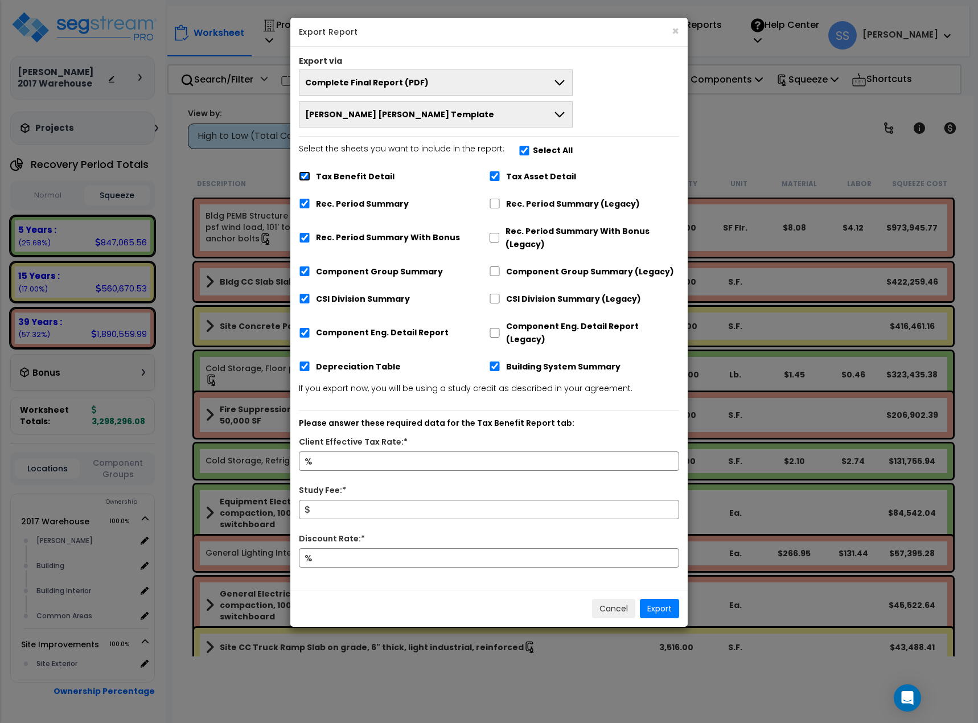
click at [304, 175] on input "Tax Benefit Detail" at bounding box center [304, 176] width 11 height 10
checkbox input "false"
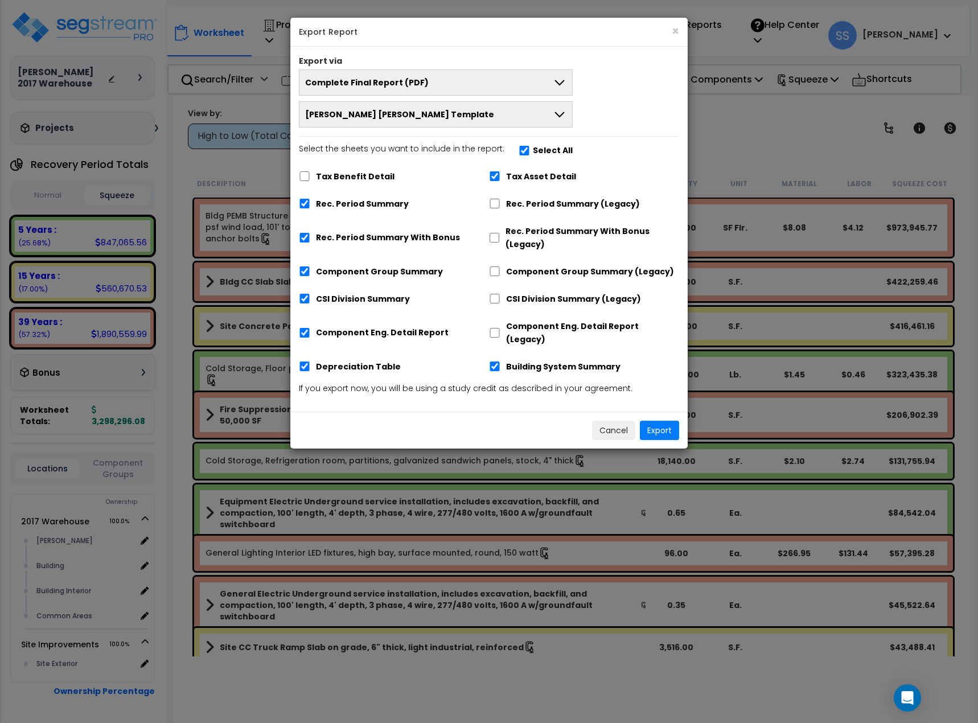
click at [310, 237] on div "Rec. Period Summary With Bonus" at bounding box center [394, 236] width 190 height 35
click at [307, 240] on input "Rec. Period Summary With Bonus" at bounding box center [304, 238] width 11 height 10
checkbox input "false"
drag, startPoint x: 653, startPoint y: 421, endPoint x: 645, endPoint y: 427, distance: 9.7
click at [649, 431] on div "Cancel Export" at bounding box center [488, 430] width 397 height 37
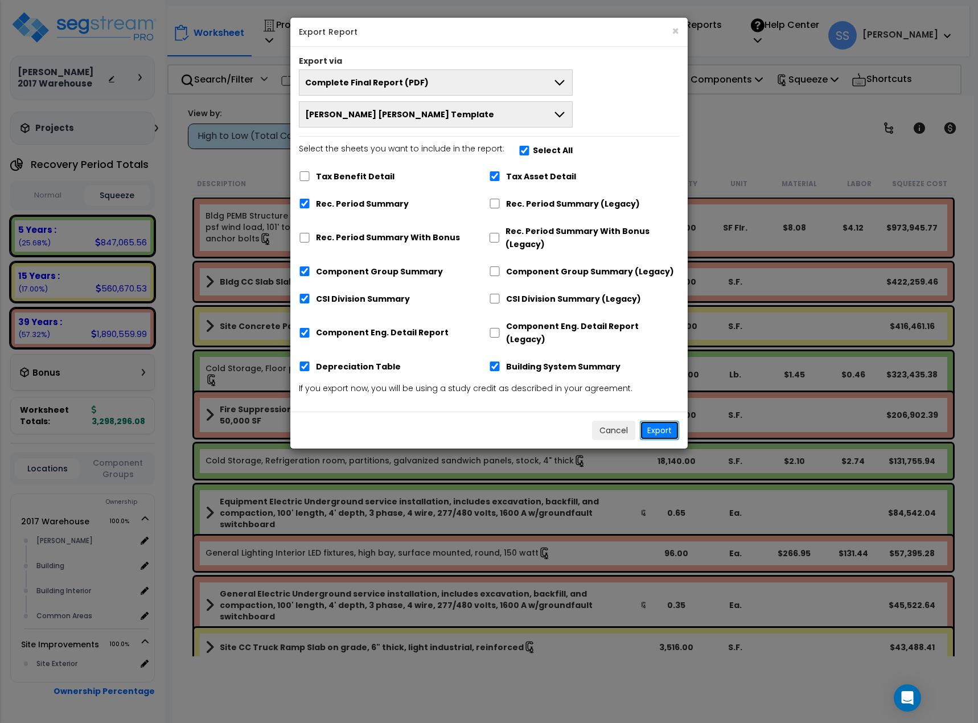
click at [652, 421] on button "Export" at bounding box center [659, 430] width 39 height 19
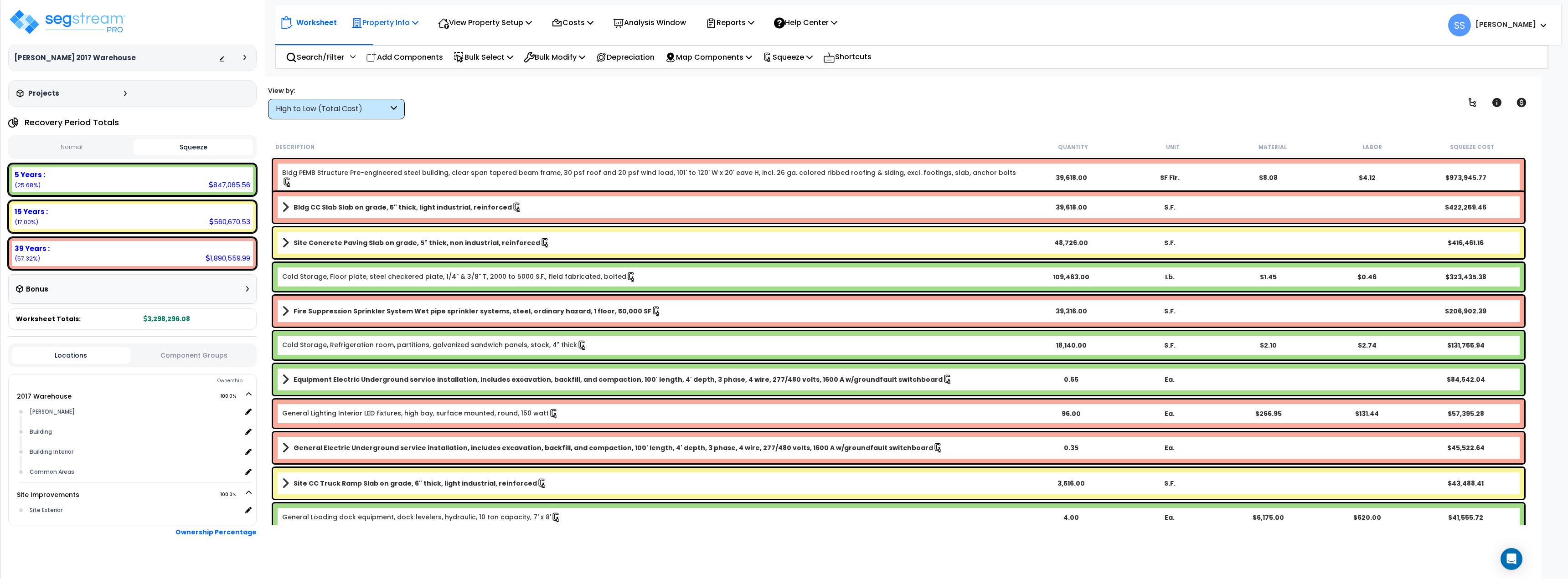
click at [389, 18] on p "Property Info" at bounding box center [385, 22] width 67 height 12
drag, startPoint x: 525, startPoint y: 97, endPoint x: 507, endPoint y: 76, distance: 27.7
click at [525, 97] on div "View by: High to Low (Total Cost) High to Low (Total Cost)" at bounding box center [899, 102] width 1268 height 34
click at [404, 22] on p "Property Info" at bounding box center [385, 22] width 67 height 12
click at [492, 19] on p "View Property Setup" at bounding box center [484, 22] width 94 height 12
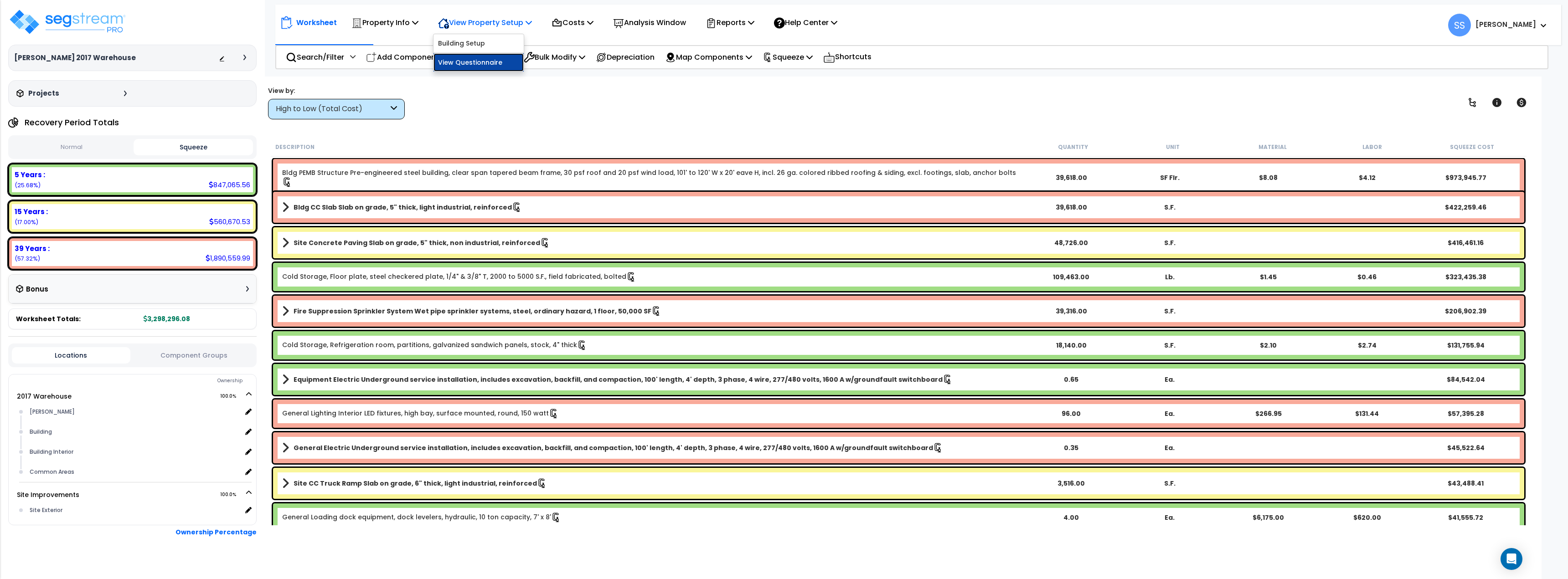
click at [463, 55] on link "View Questionnaire" at bounding box center [479, 62] width 90 height 18
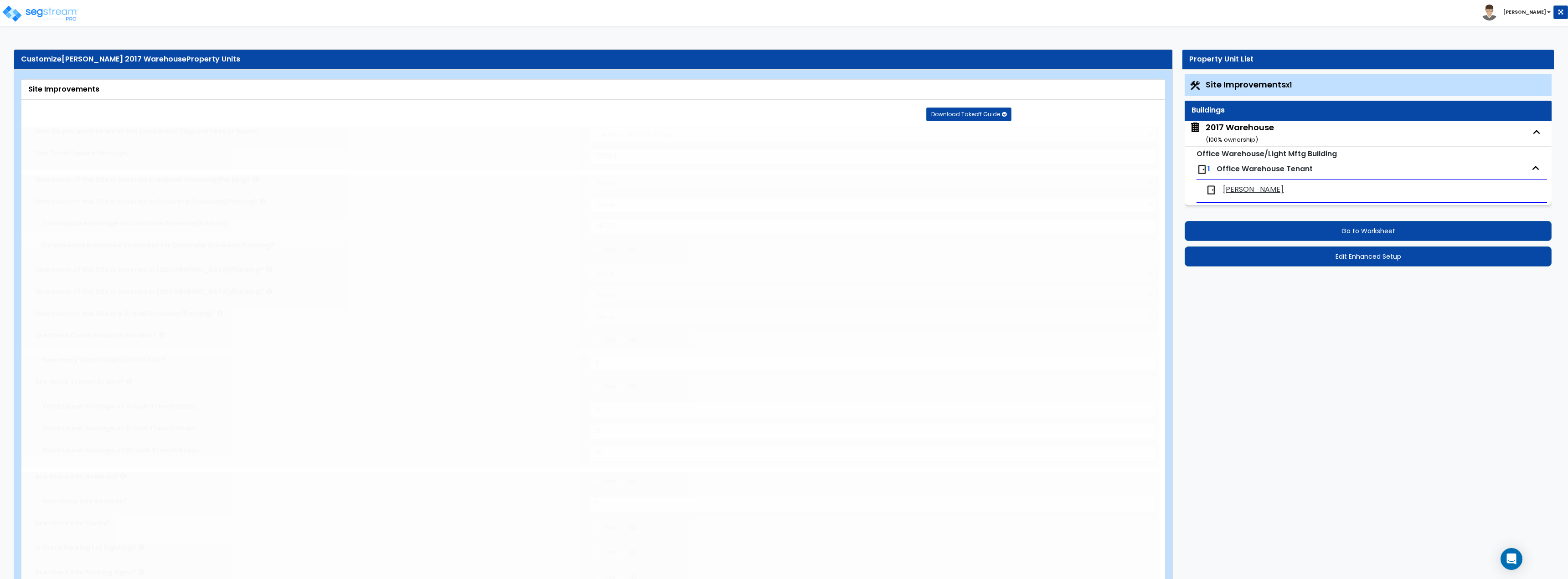
select select "2"
type input "178554"
select select "2"
type input "48726"
radio input "true"
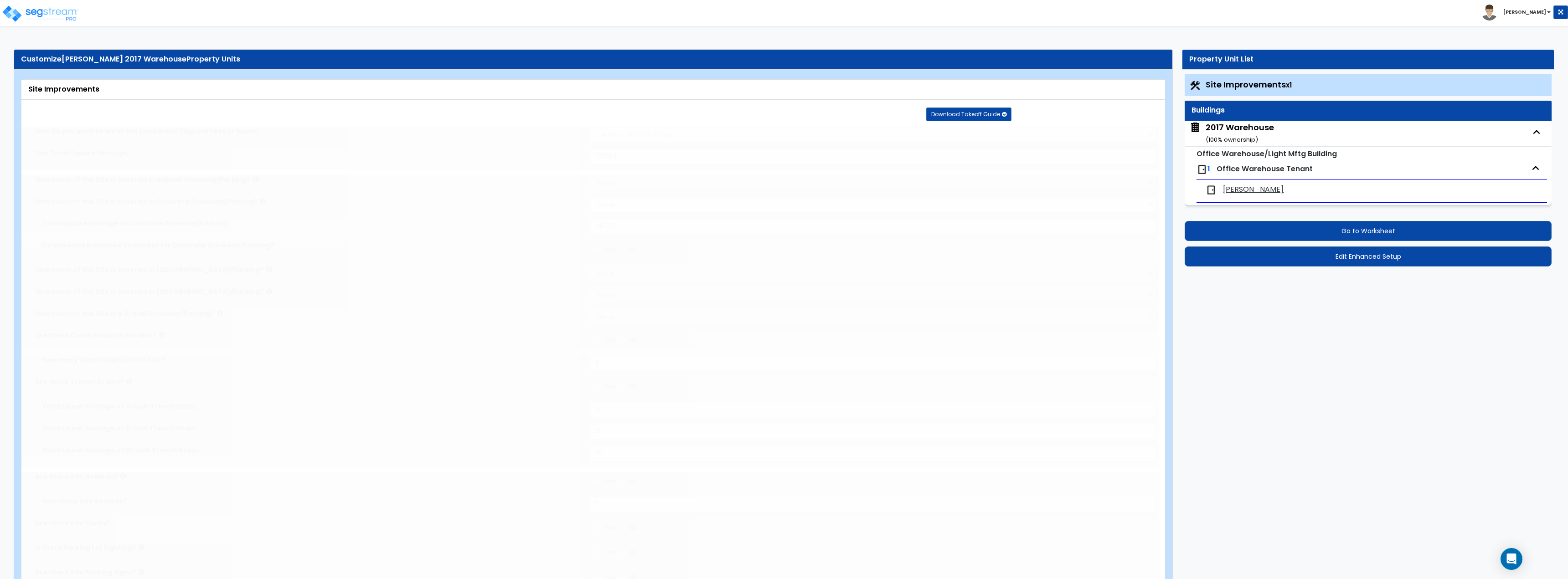
type input "6"
radio input "true"
type input "50"
radio input "true"
type input "5"
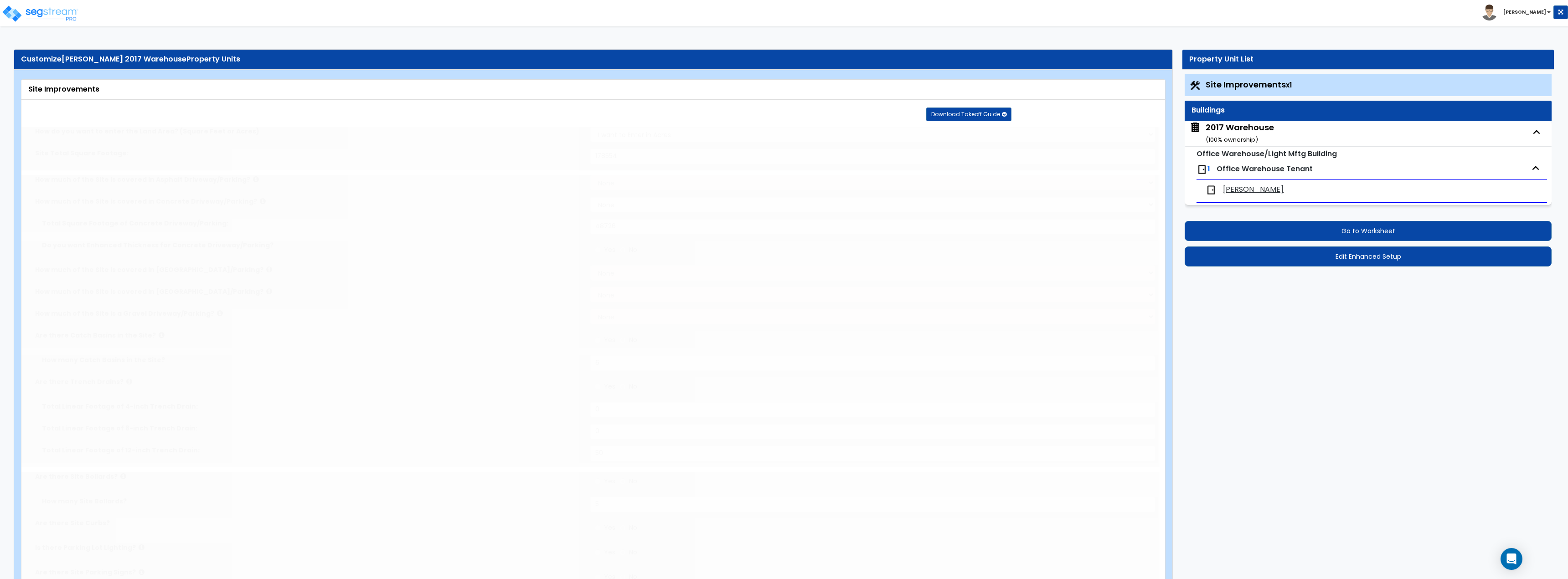
radio input "true"
type input "164"
radio input "true"
type input "3516"
radio input "true"
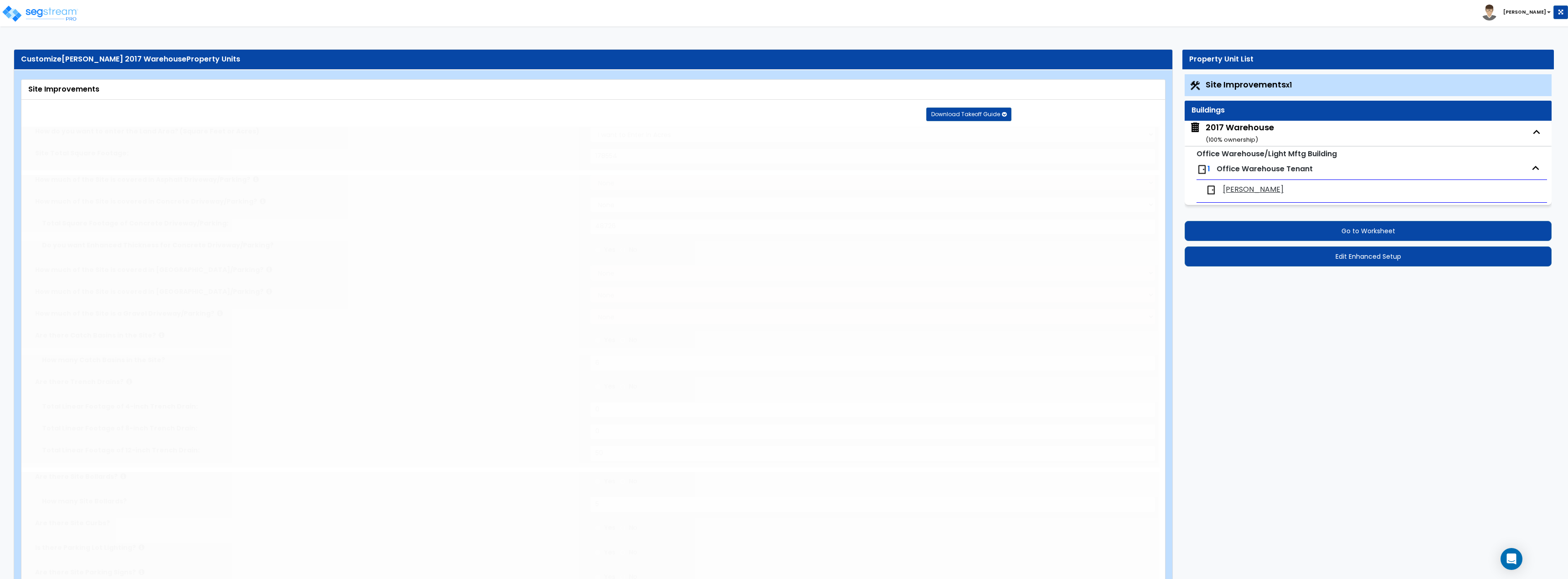
radio input "true"
select select "5"
type input "84"
radio input "true"
select select "1"
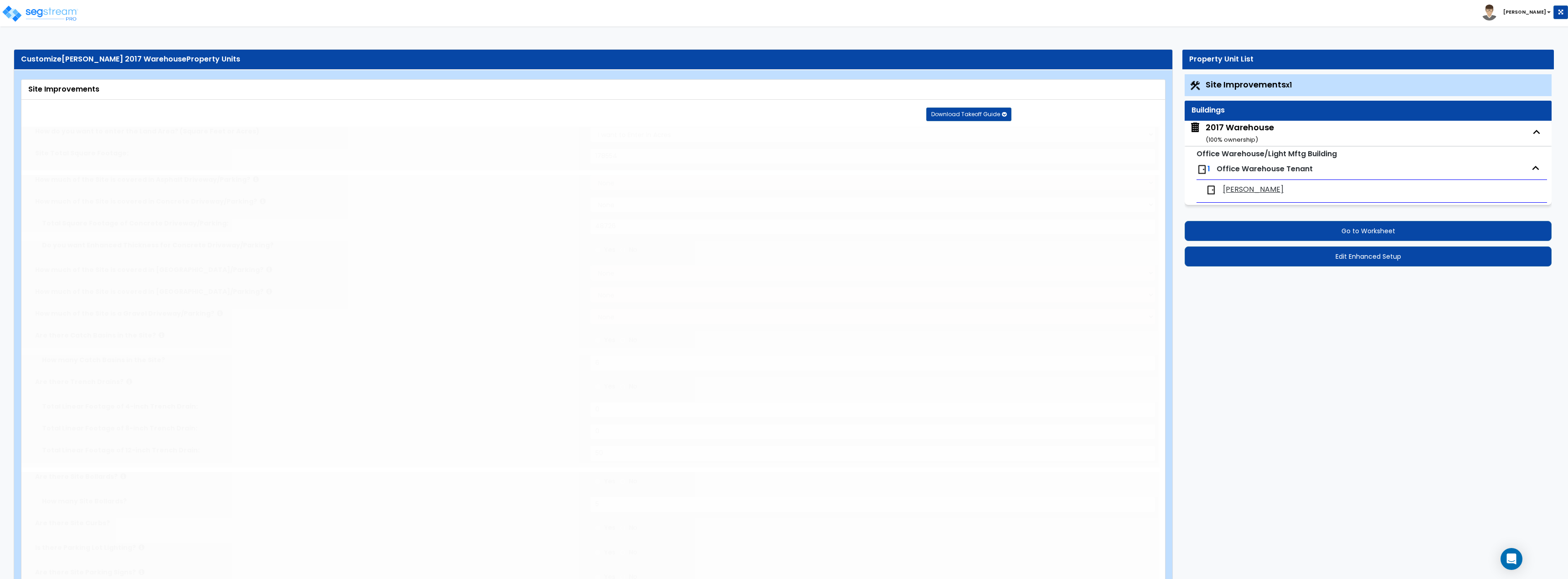
type input "252"
radio input "true"
type input "2"
